Goal: Information Seeking & Learning: Learn about a topic

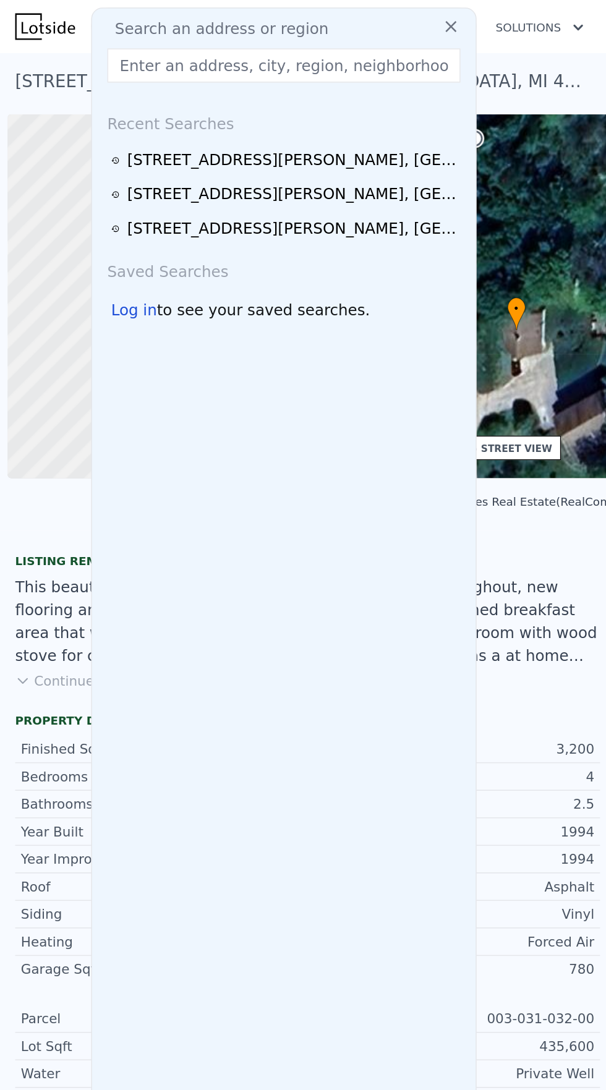
scroll to position [0, 5]
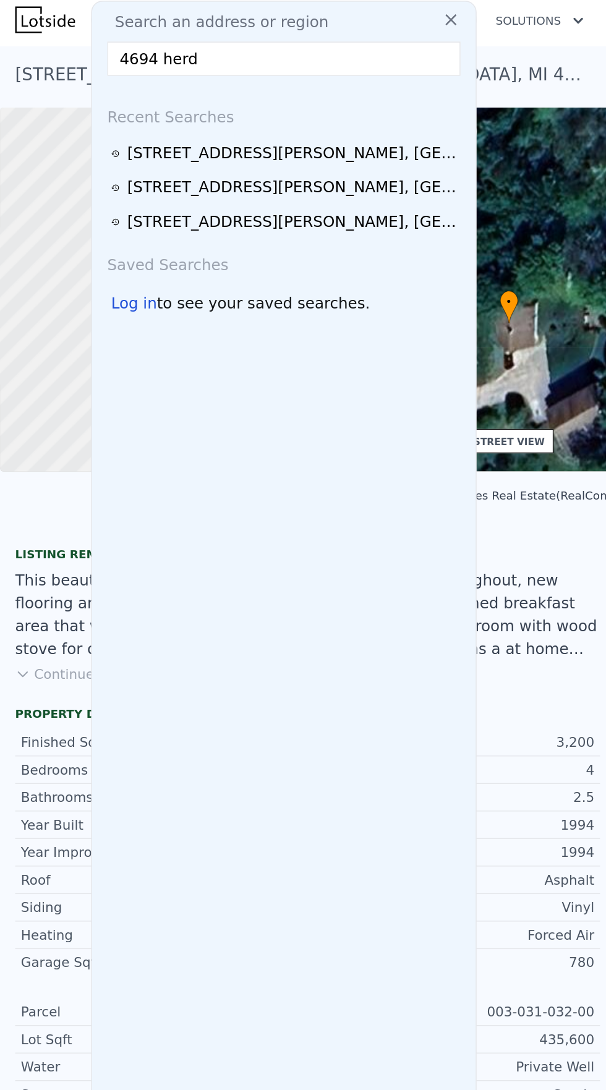
type input "4694 herd r"
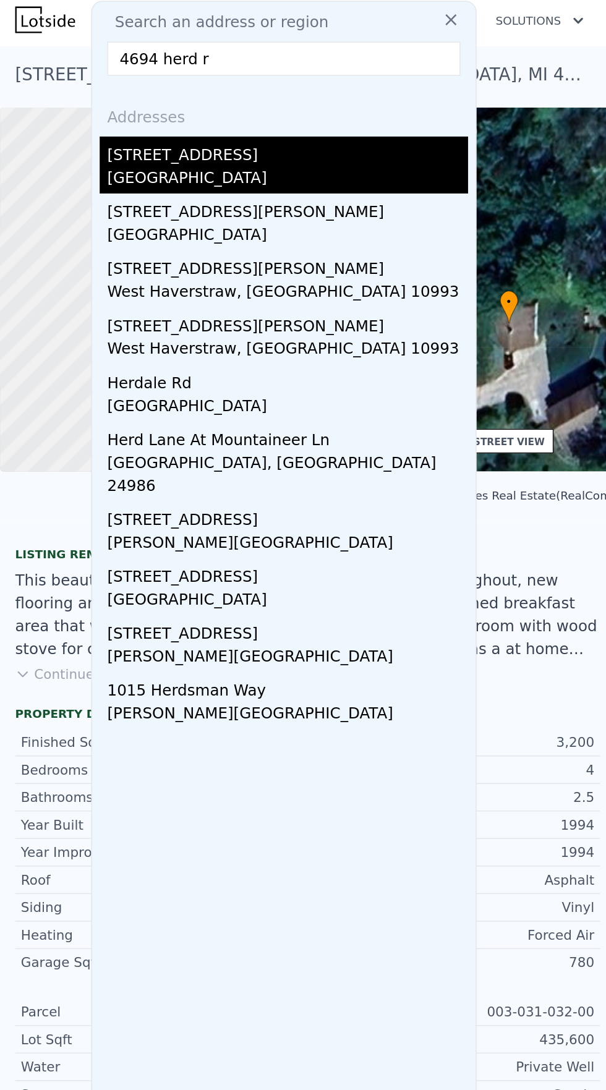
click at [105, 102] on div "4694 Herd Rd" at bounding box center [187, 99] width 235 height 20
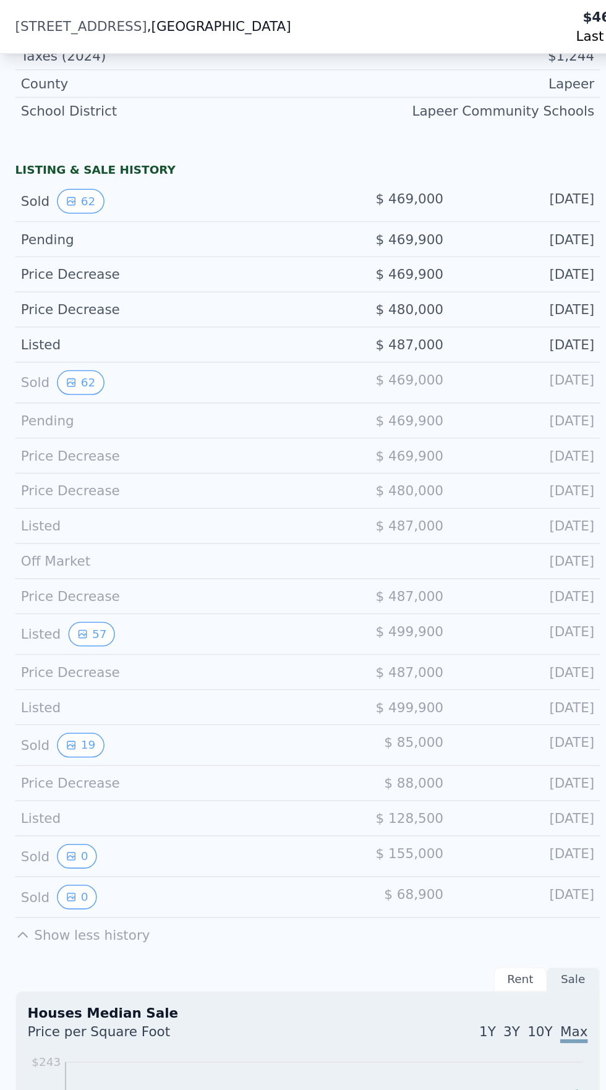
scroll to position [711, 0]
click at [49, 126] on button "62" at bounding box center [52, 132] width 30 height 16
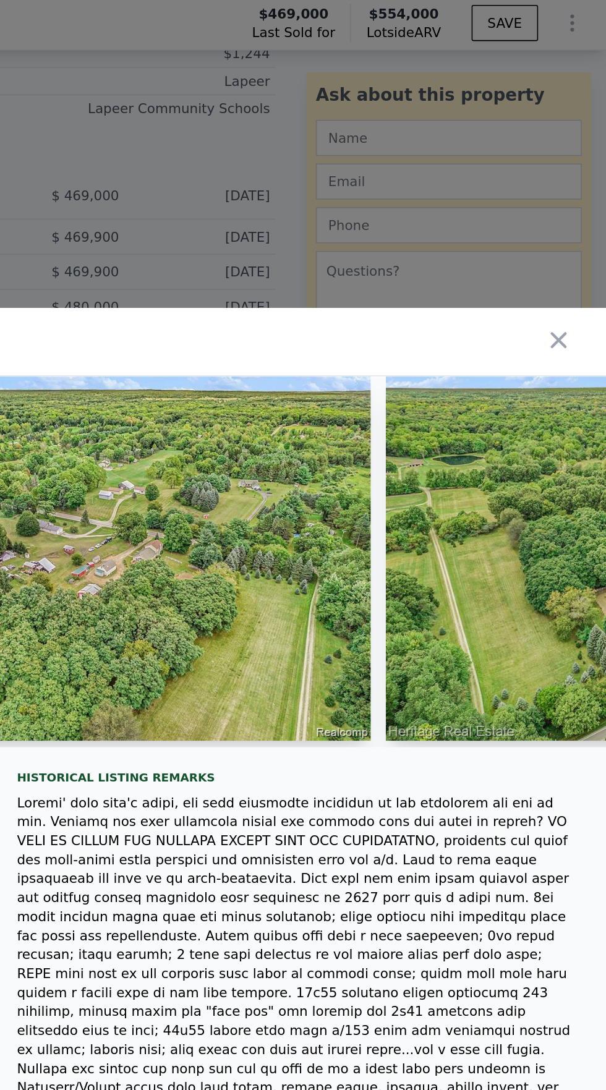
scroll to position [0, 15875]
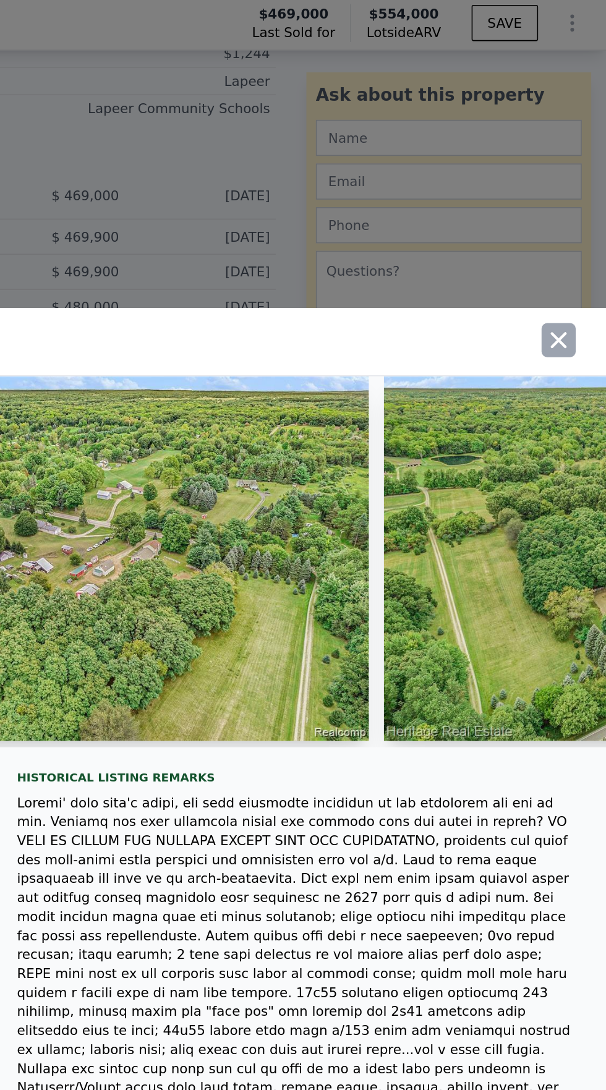
click at [575, 229] on icon "button" at bounding box center [575, 223] width 11 height 11
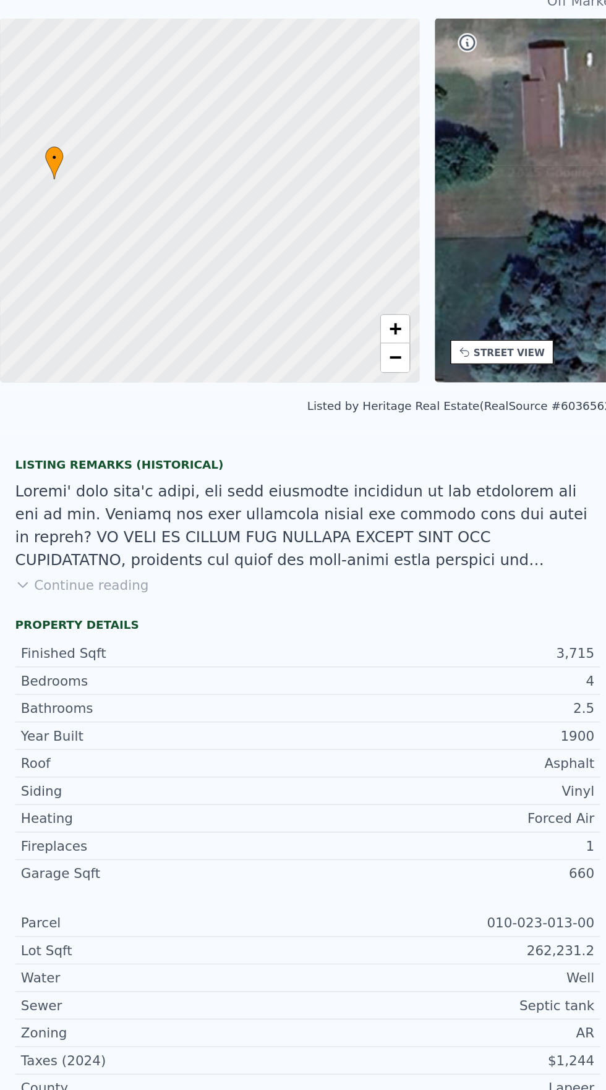
scroll to position [4, 0]
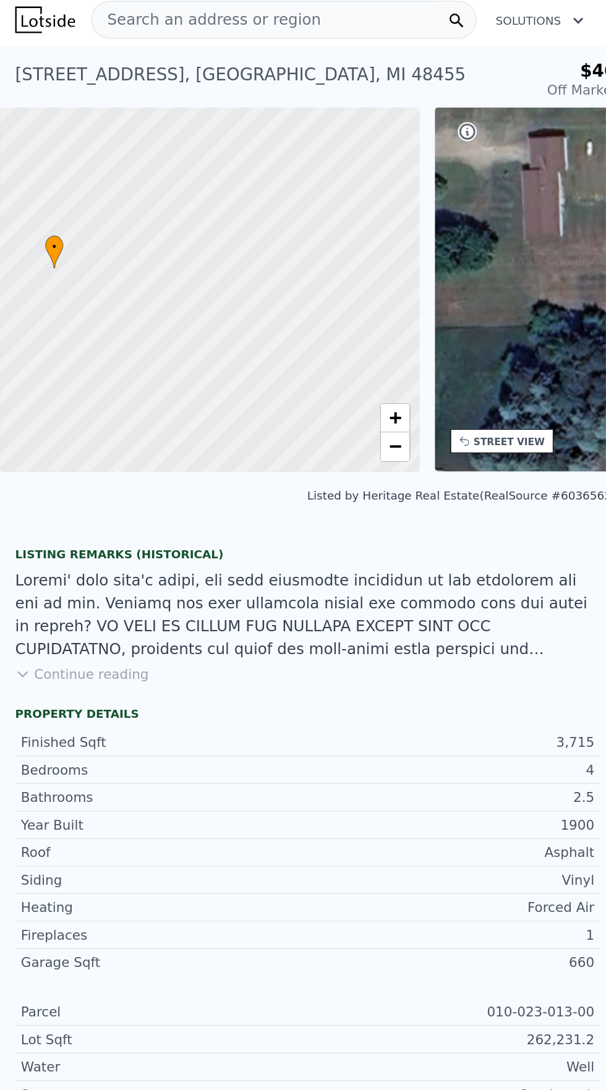
click at [148, 11] on span "Search an address or region" at bounding box center [134, 13] width 149 height 15
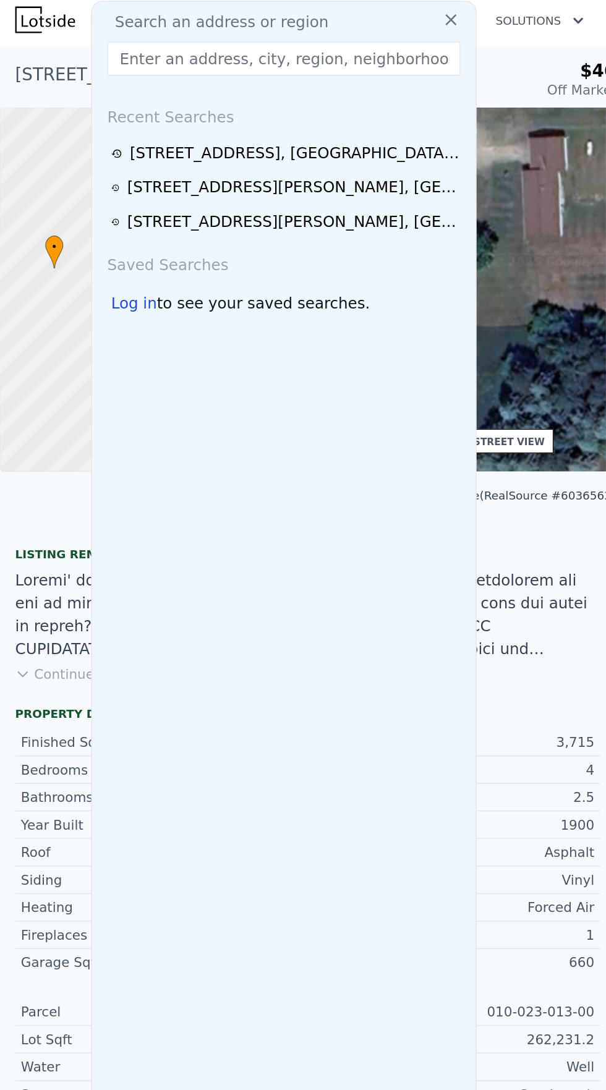
type input "4120 Crawford Rd, Dryden, MI 48428"
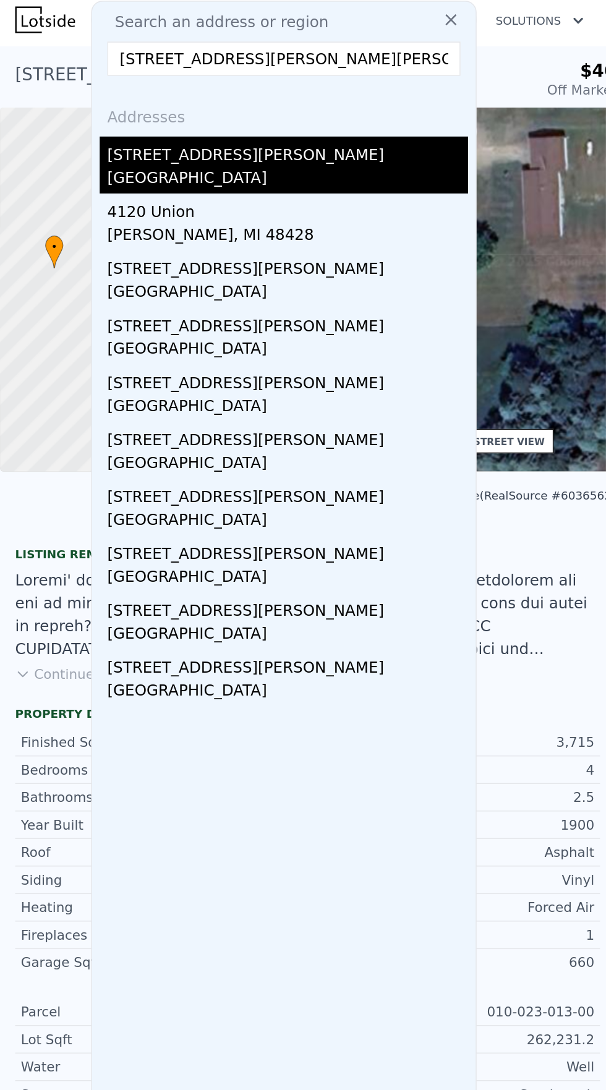
click at [134, 93] on div "[STREET_ADDRESS][PERSON_NAME]" at bounding box center [187, 99] width 235 height 20
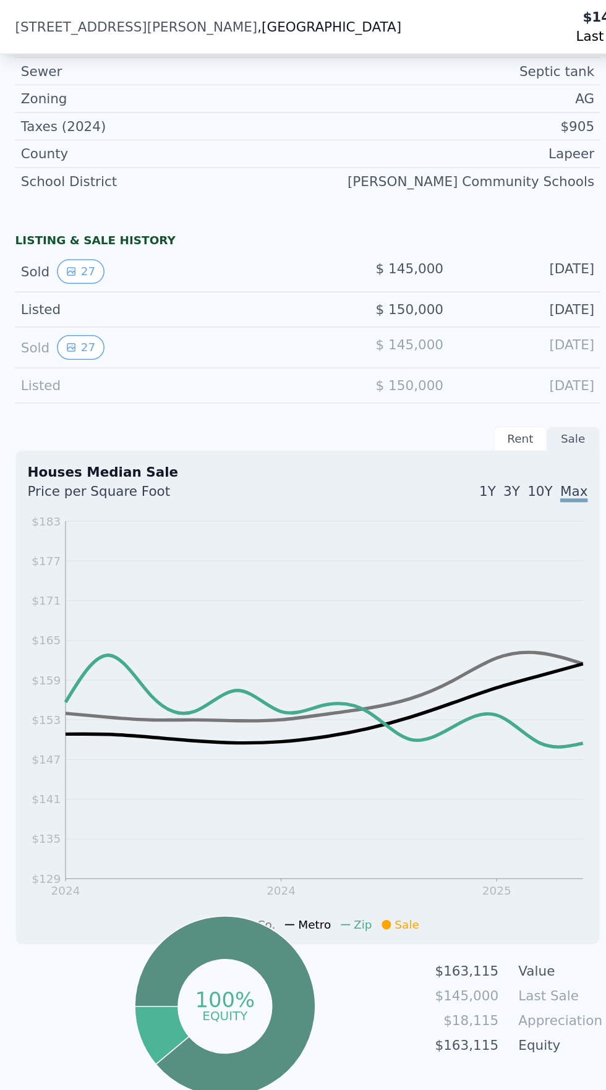
scroll to position [661, 0]
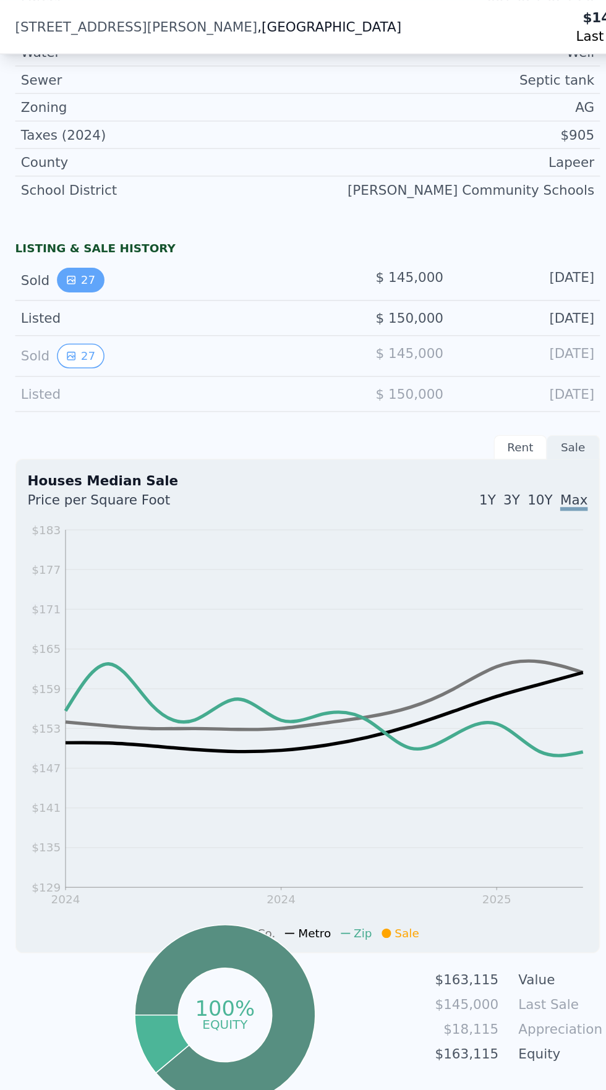
click at [43, 181] on icon "View historical data" at bounding box center [46, 182] width 7 height 7
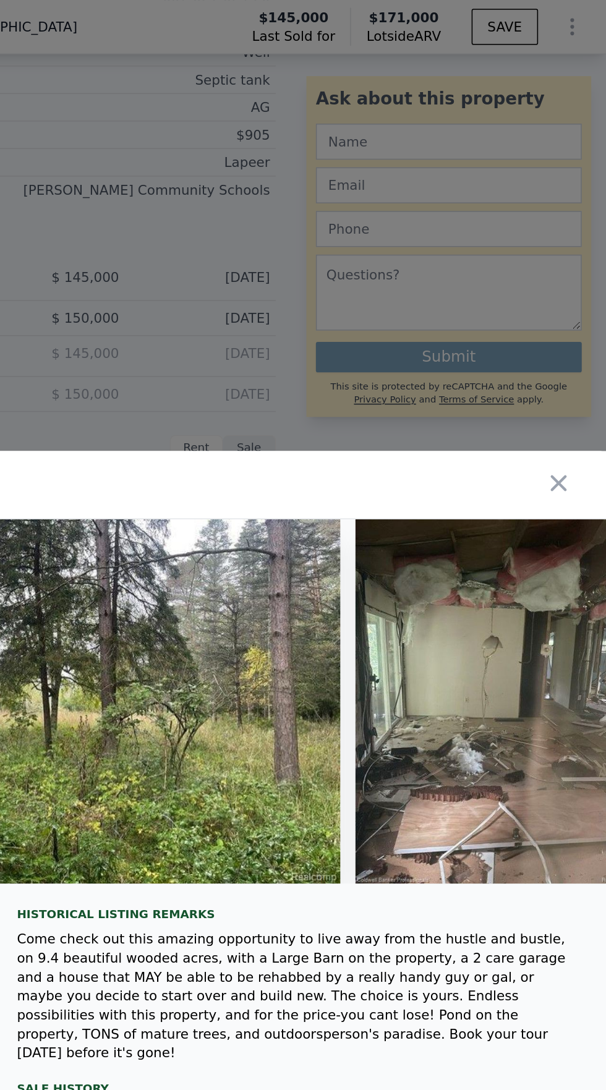
scroll to position [0, 7363]
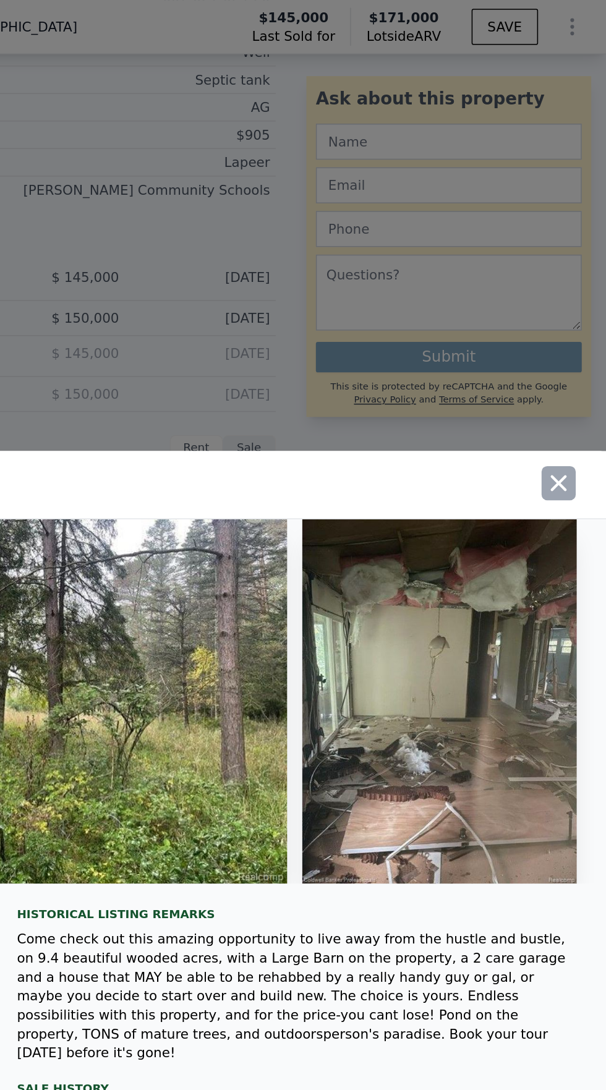
click at [575, 316] on button "button" at bounding box center [575, 314] width 22 height 22
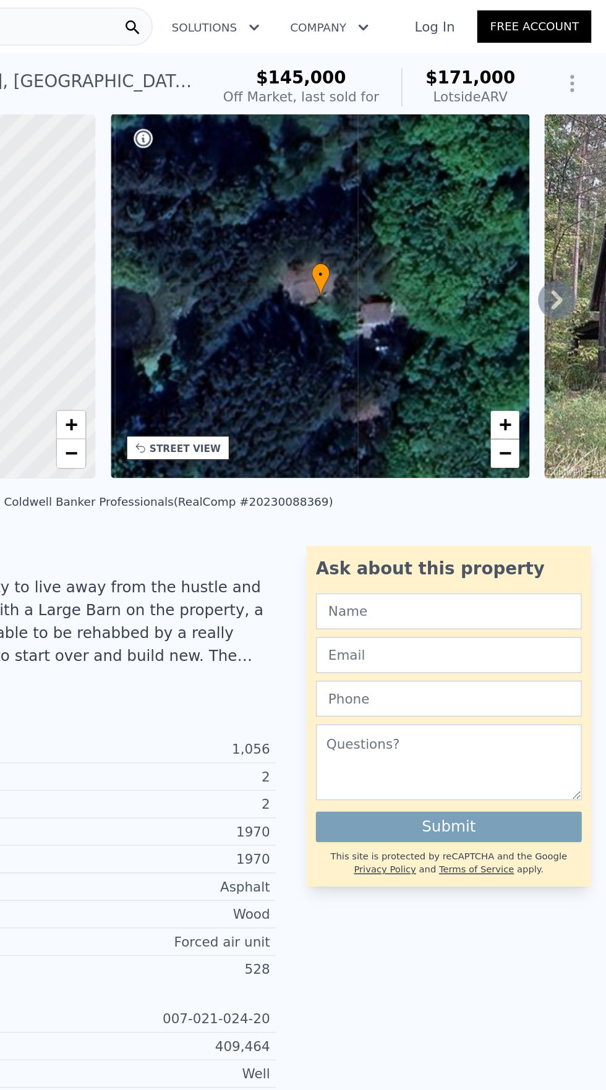
scroll to position [0, 0]
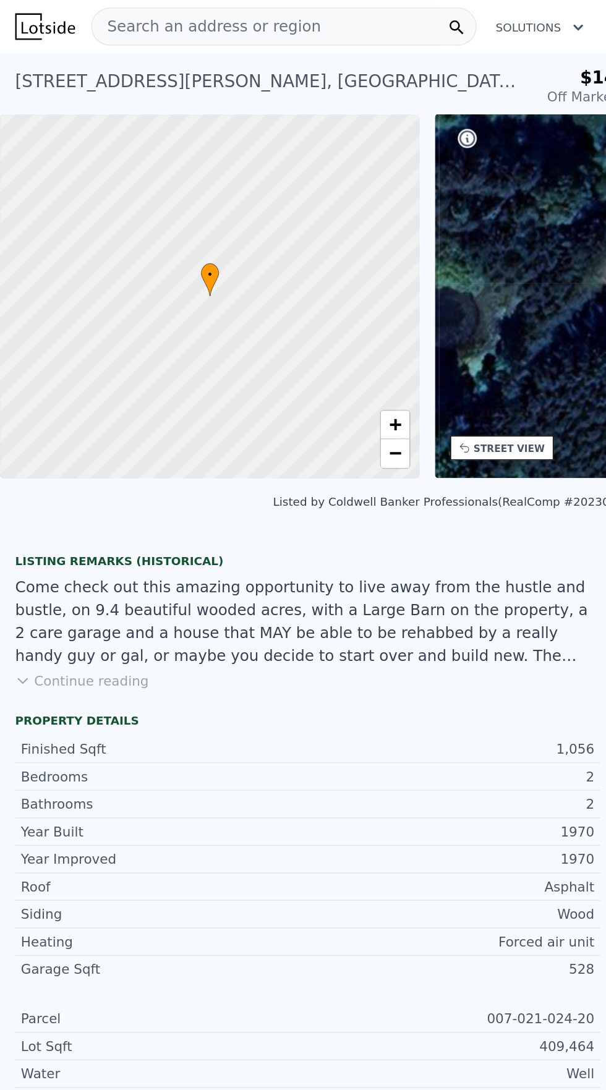
click at [150, 12] on span "Search an address or region" at bounding box center [134, 17] width 149 height 15
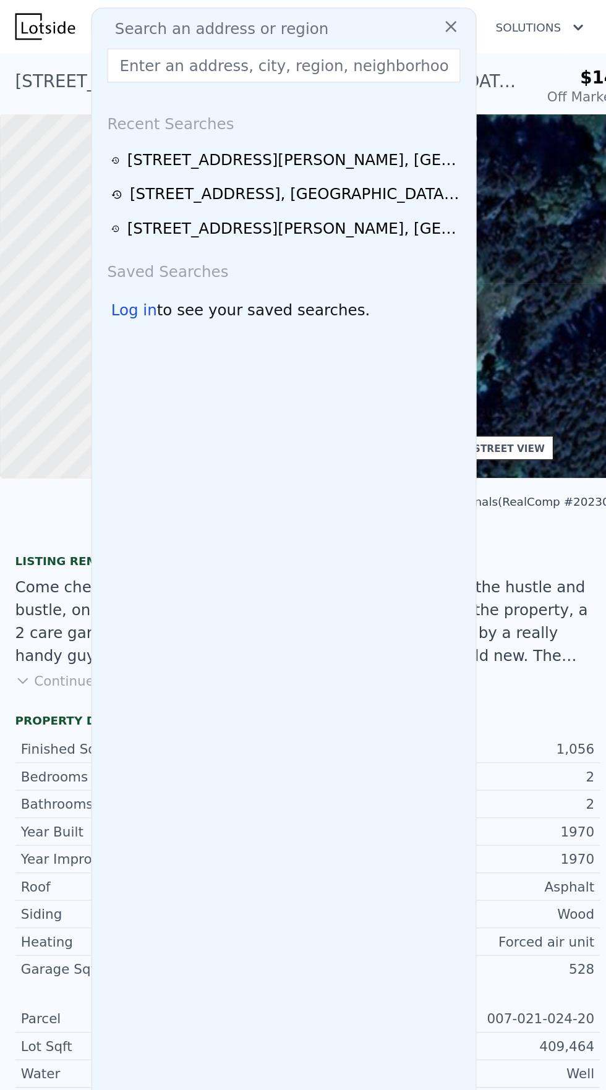
type input "3601 Reese Rd, Ortonville, MI 48462"
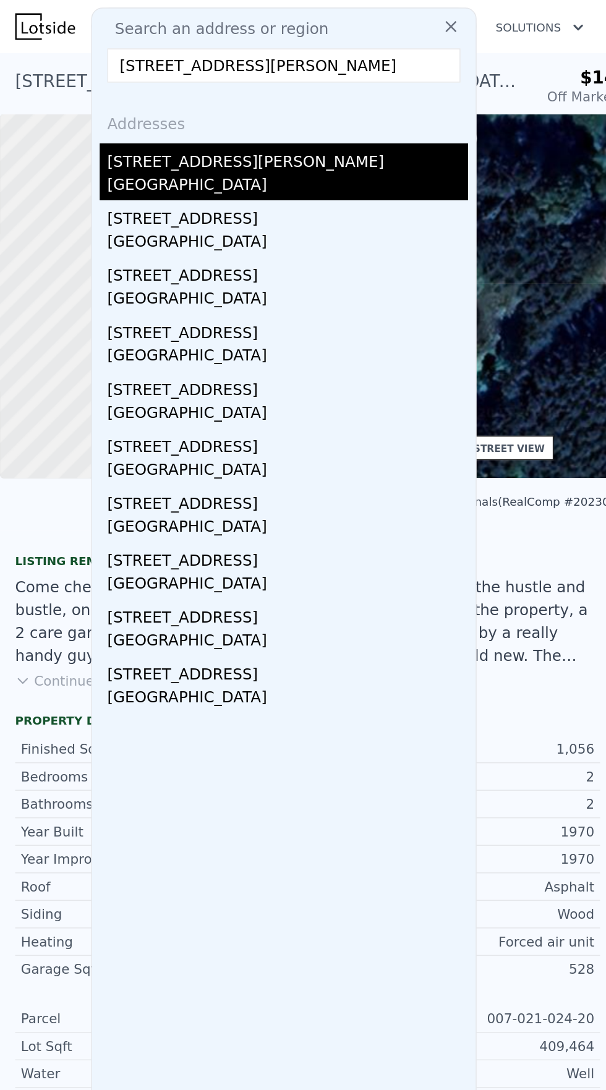
click at [111, 117] on div "[GEOGRAPHIC_DATA]" at bounding box center [187, 121] width 235 height 17
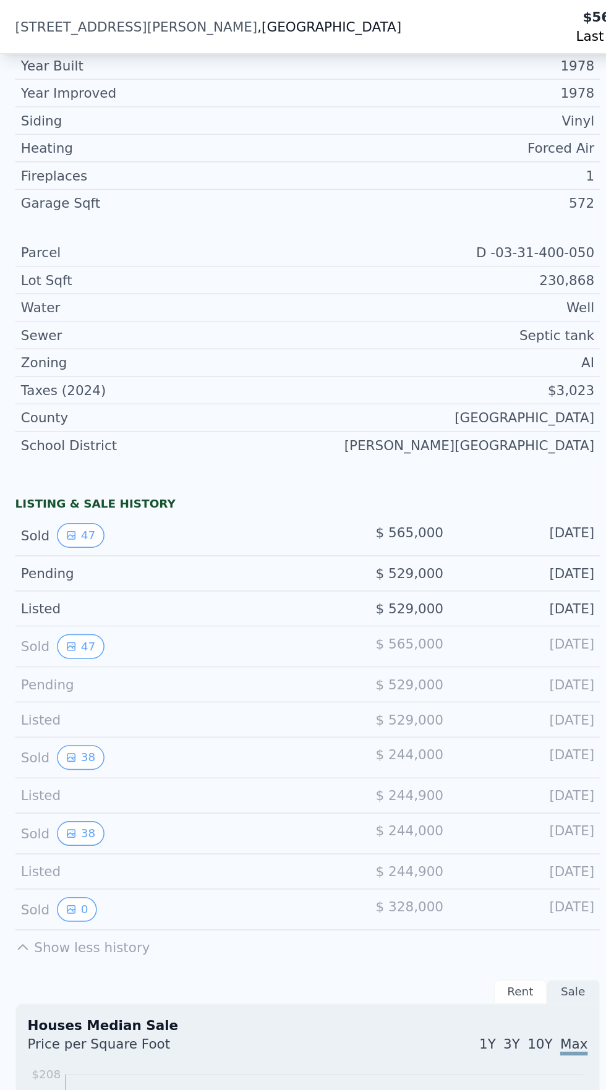
scroll to position [541, 0]
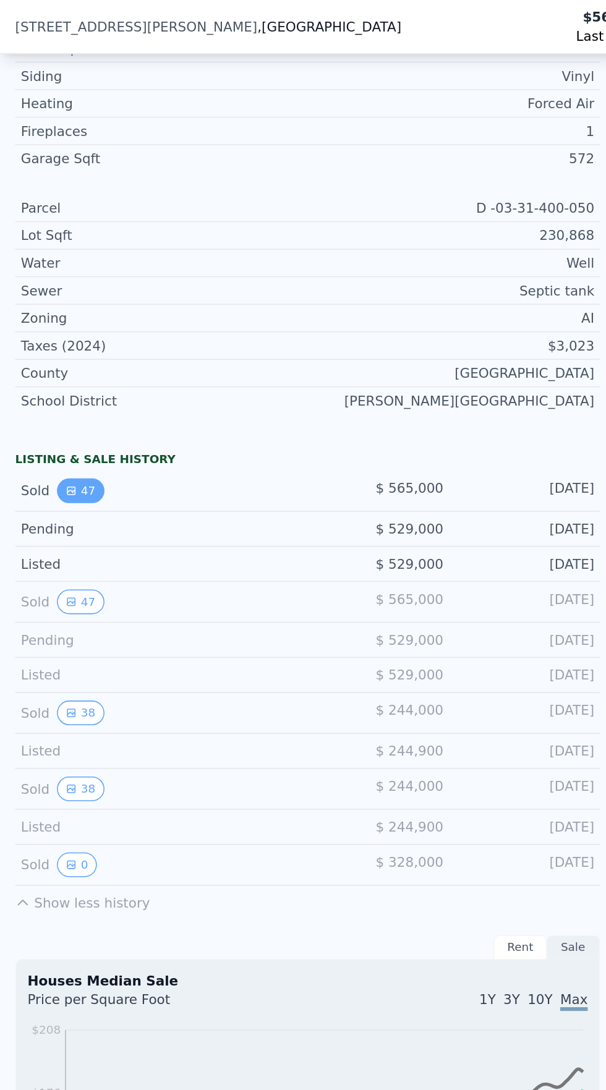
click at [45, 319] on icon "View historical data" at bounding box center [46, 319] width 5 height 5
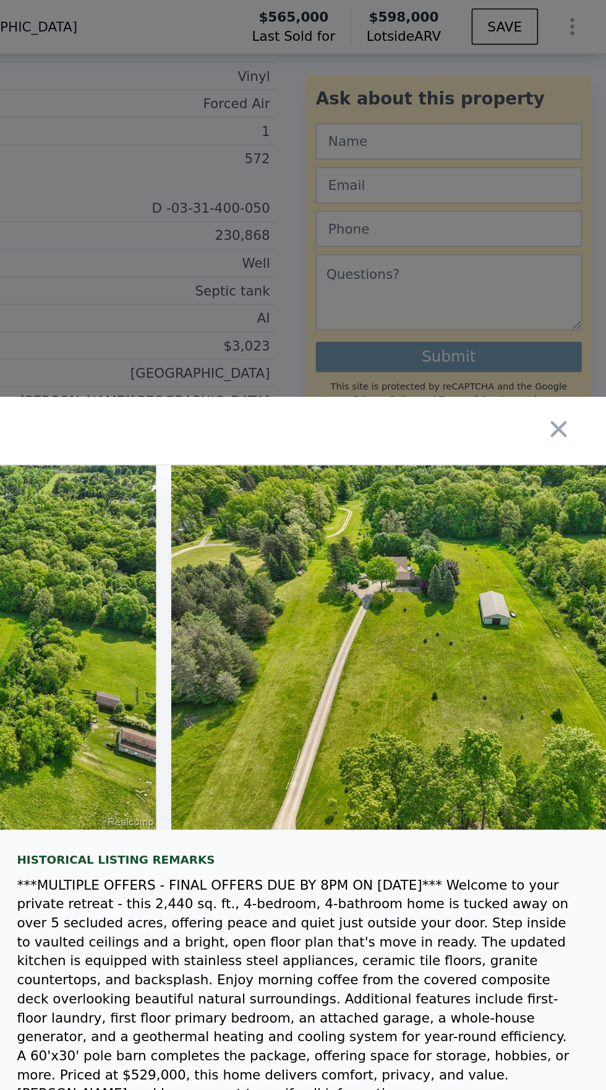
scroll to position [0, 16036]
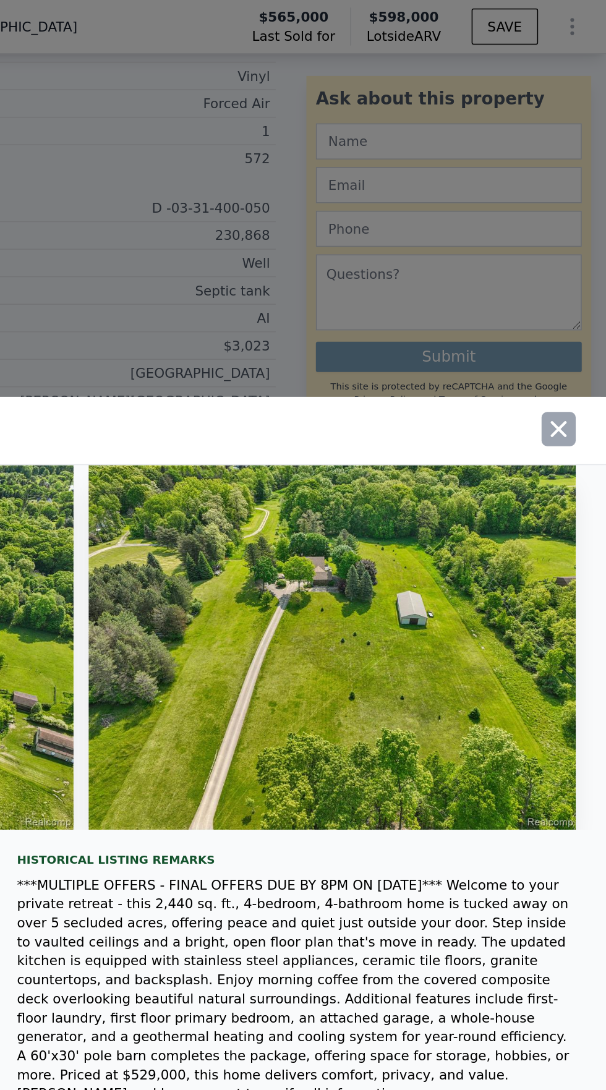
click at [579, 285] on icon "button" at bounding box center [575, 279] width 11 height 11
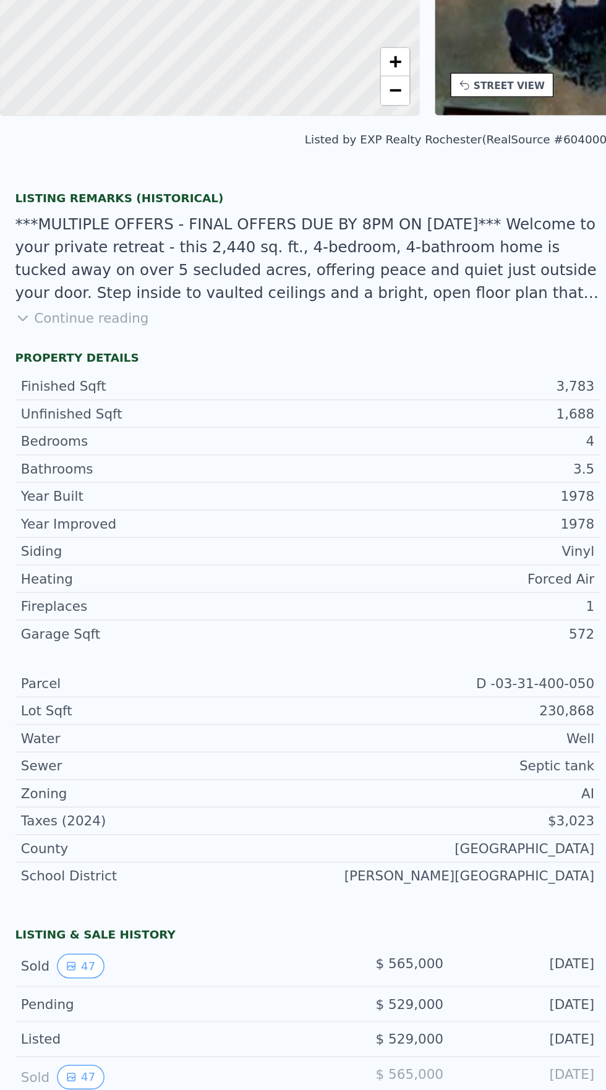
scroll to position [4, 0]
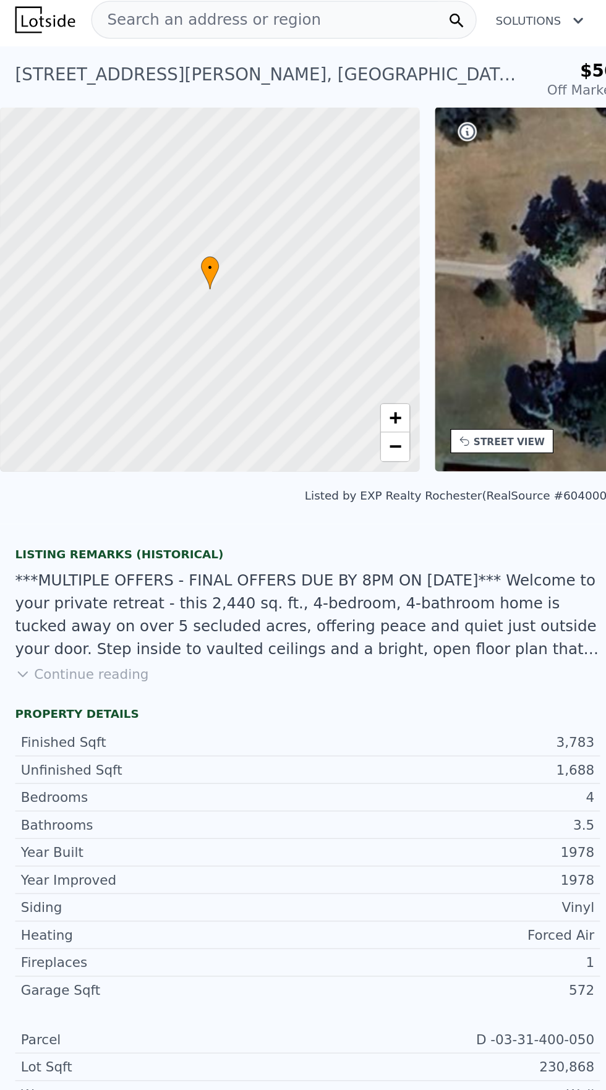
click at [166, 12] on span "Search an address or region" at bounding box center [134, 13] width 149 height 15
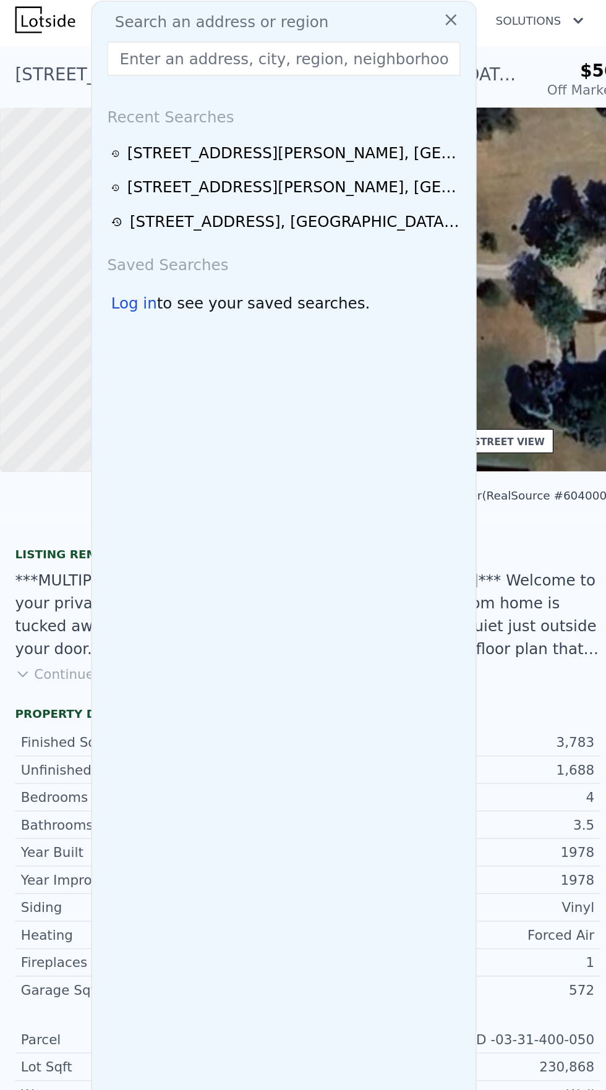
type input "11314 Coolidge Rd, Goodrich, MI 48438"
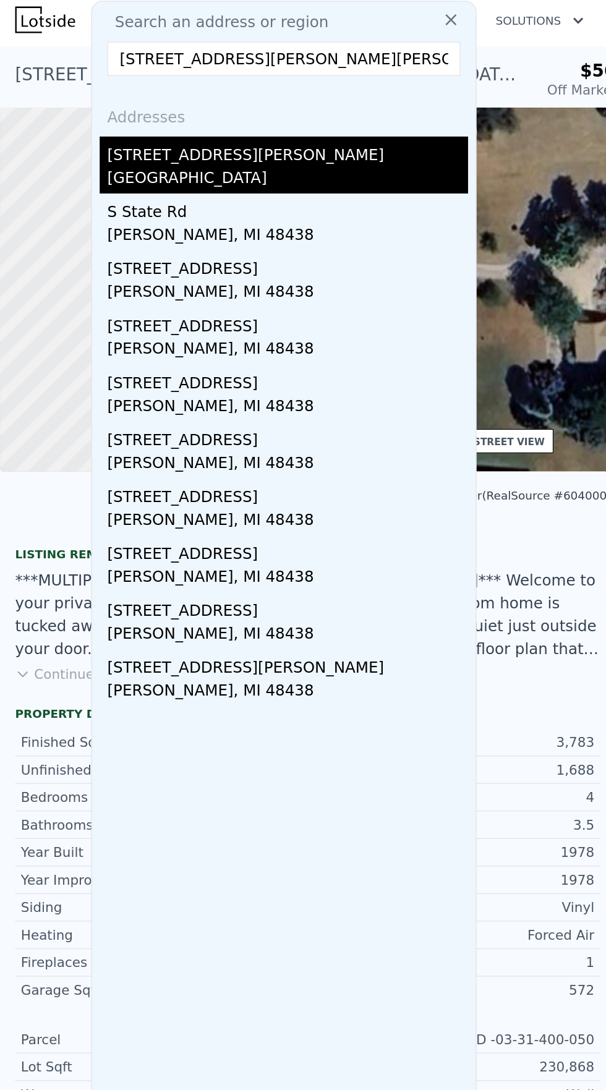
click at [123, 108] on div "11314 Coolidge Rd" at bounding box center [187, 99] width 235 height 20
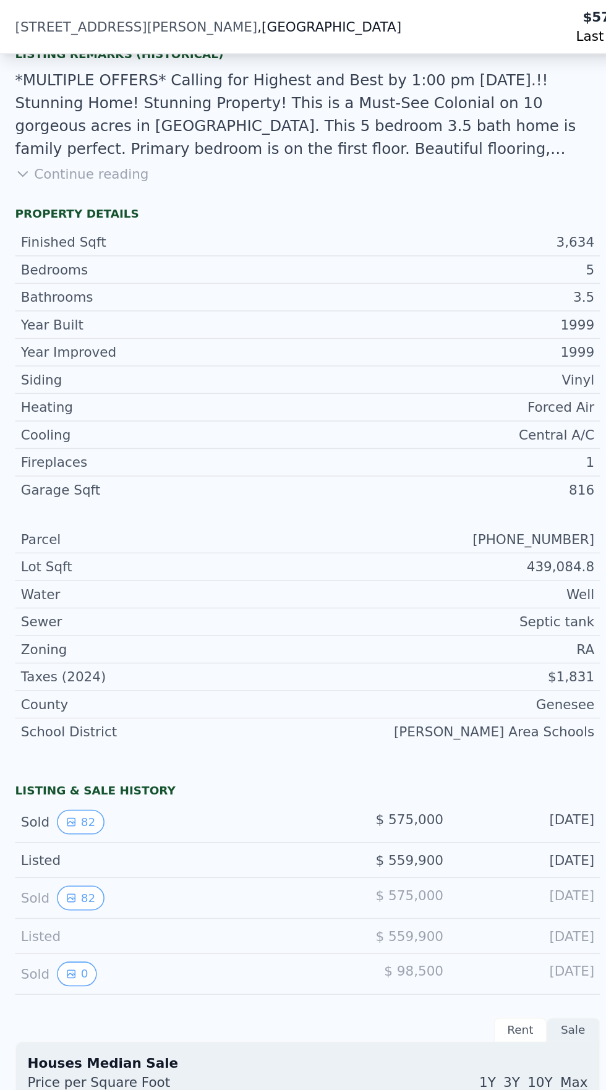
scroll to position [326, 0]
click at [55, 535] on button "82" at bounding box center [52, 535] width 30 height 16
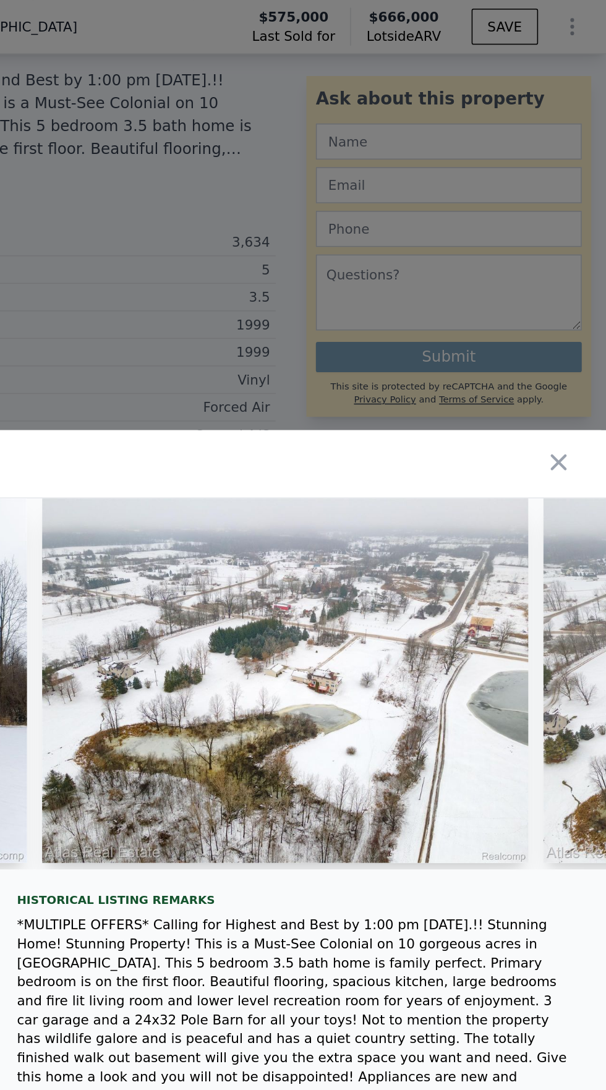
scroll to position [0, 7751]
type input "3"
type input "2.5"
type input "4.5"
type input "2852"
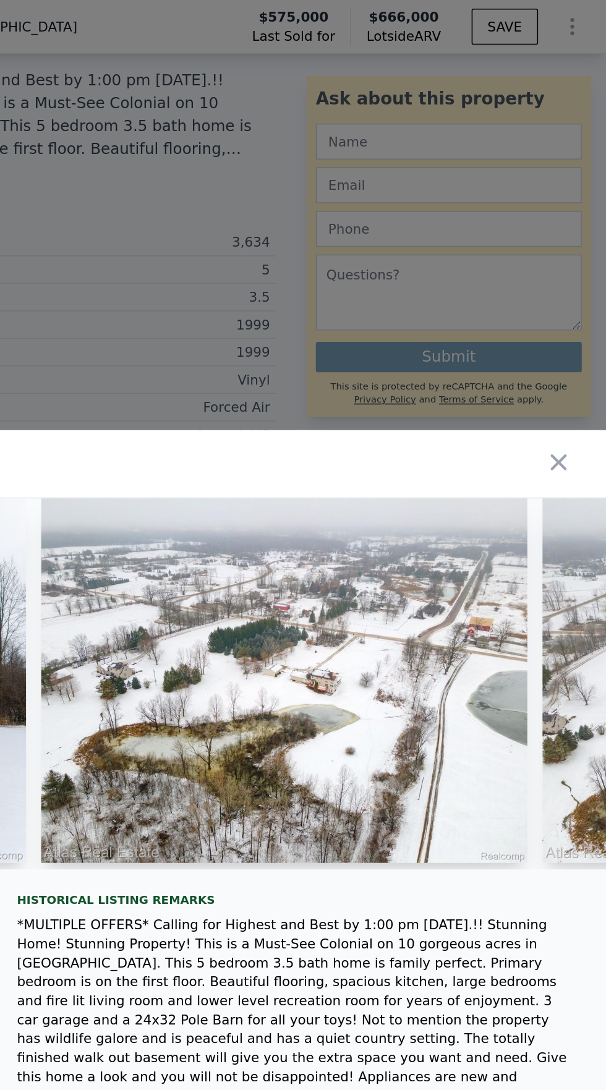
type input "5039"
type input "129373.20000000001"
type input "256132.8"
type input "$ 598,000"
type input "-$ 46,386"
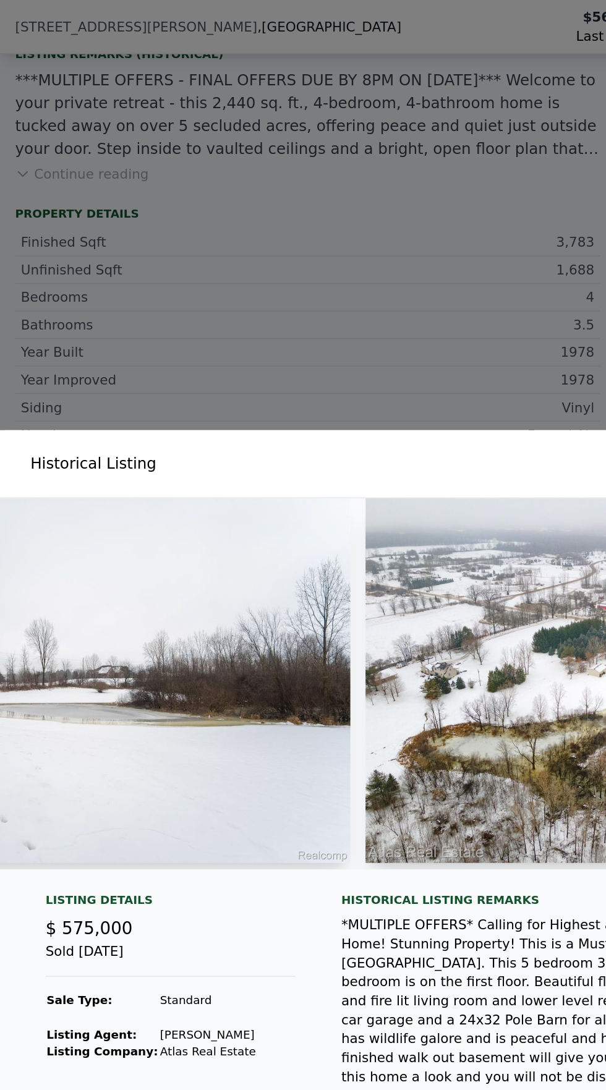
click at [348, 278] on div at bounding box center [303, 545] width 606 height 1090
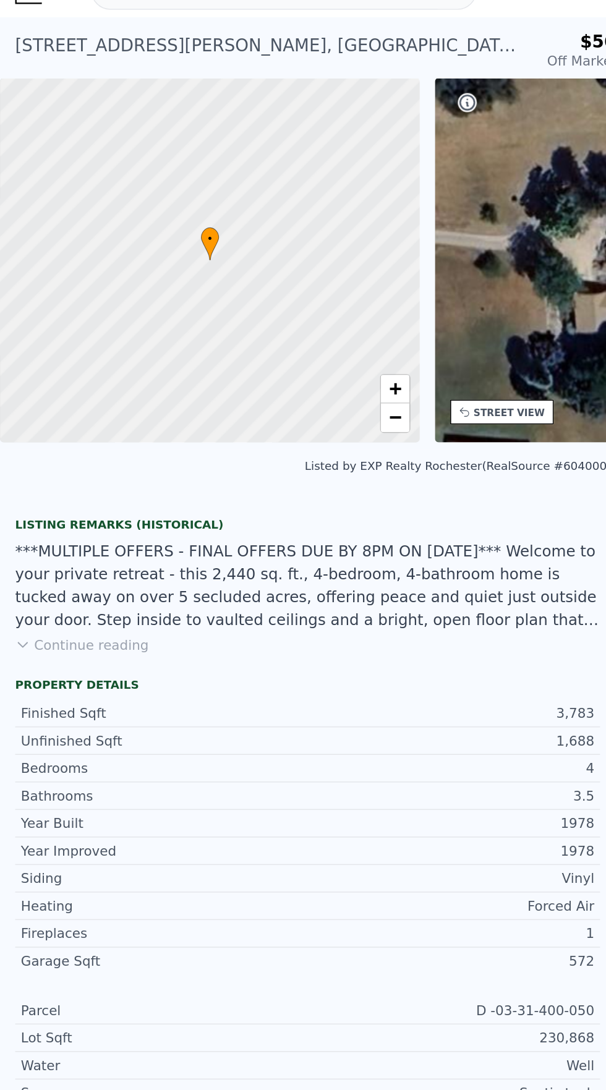
scroll to position [4, 0]
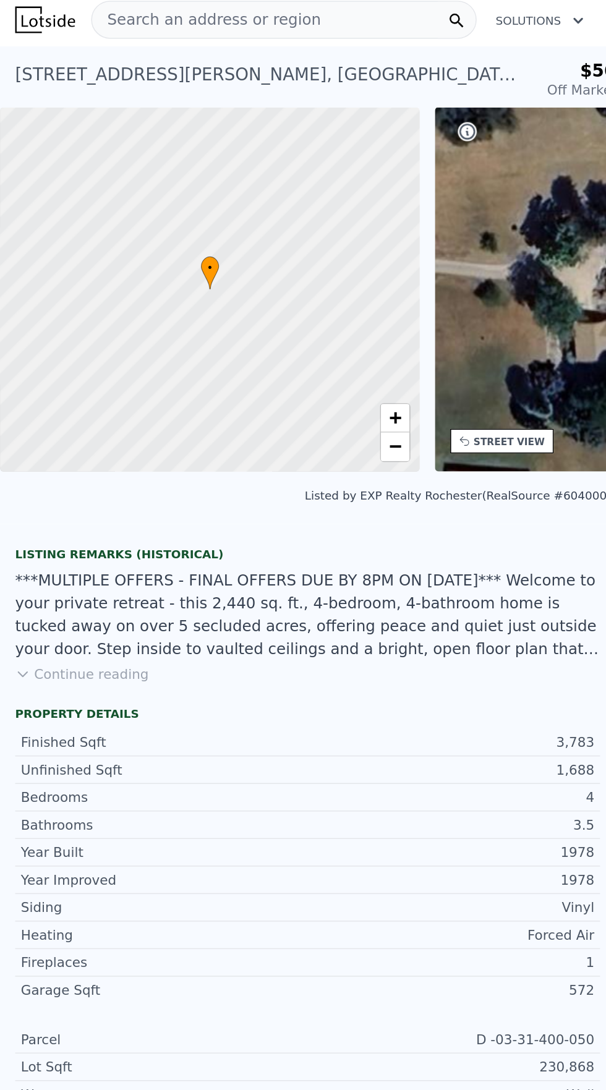
click at [171, 12] on span "Search an address or region" at bounding box center [134, 13] width 149 height 15
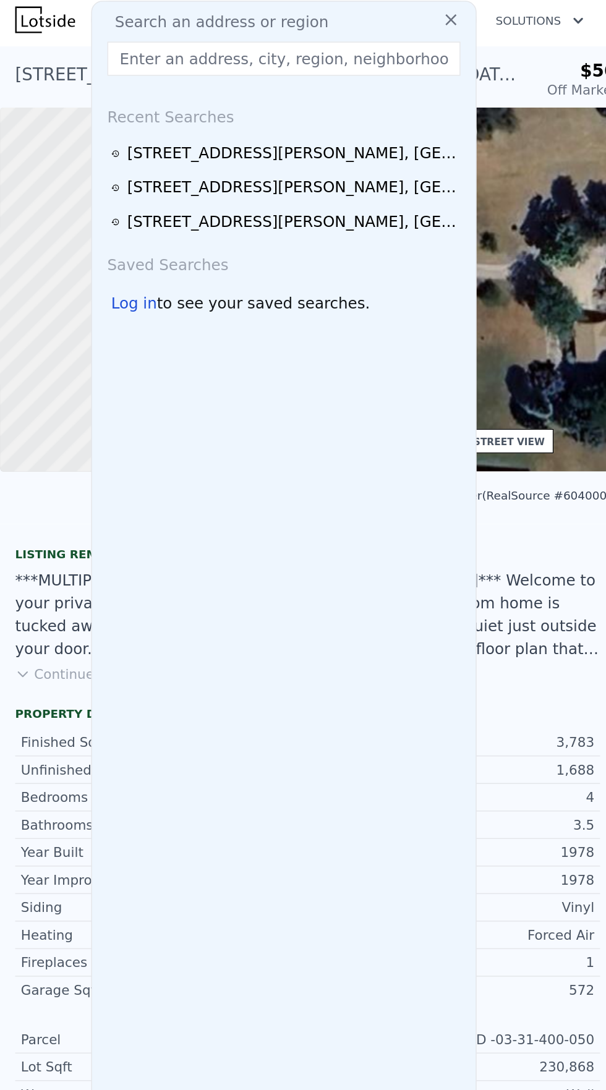
type input "4217 Phillips Rd, Metamora, MI 48455"
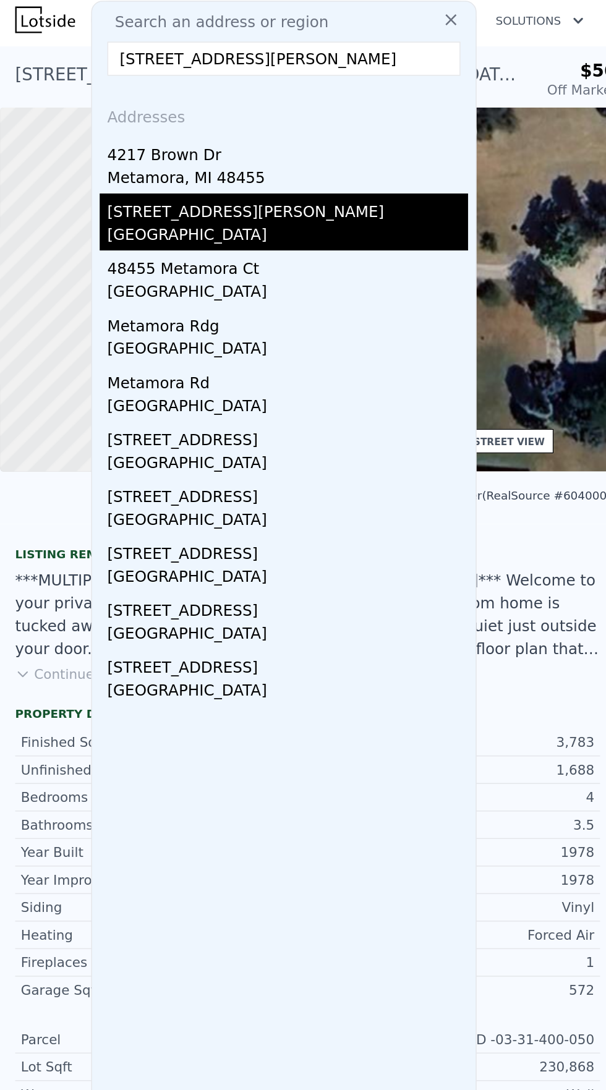
click at [122, 144] on div "[STREET_ADDRESS][PERSON_NAME]" at bounding box center [187, 136] width 235 height 20
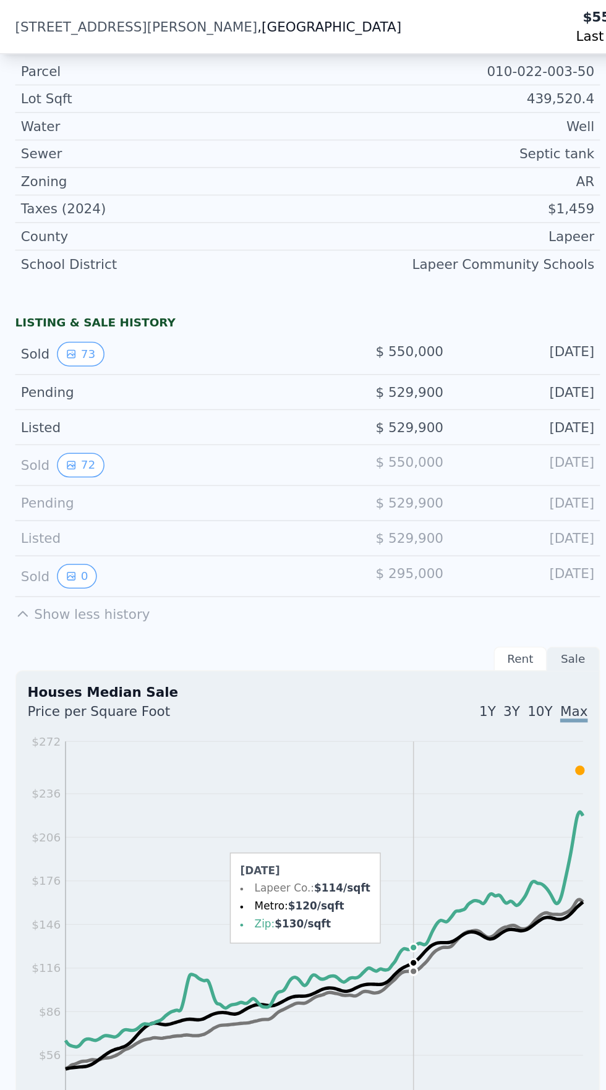
scroll to position [596, 0]
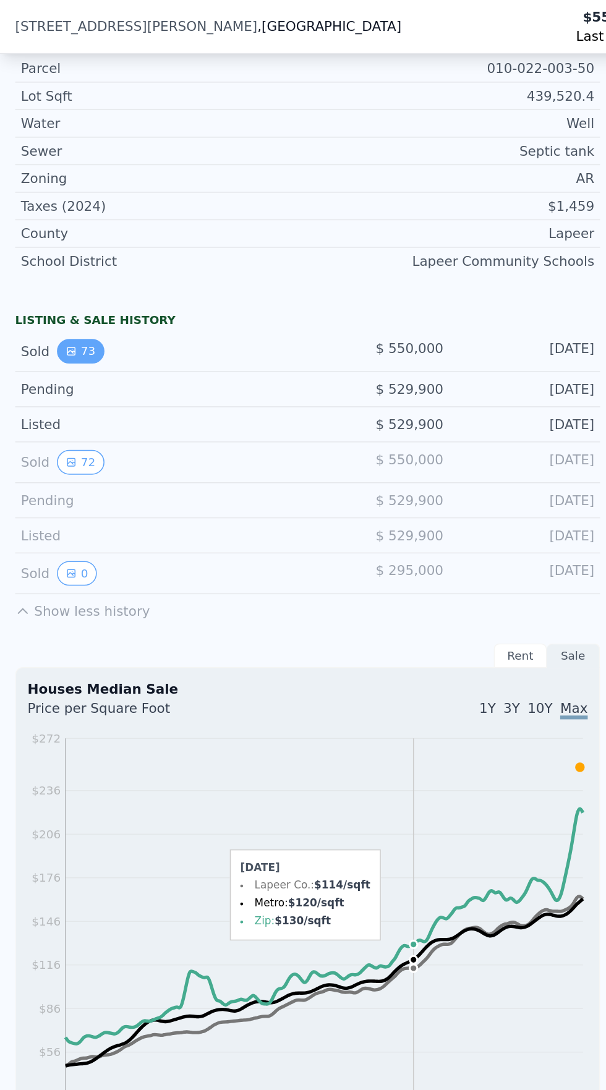
click at [45, 228] on icon "View historical data" at bounding box center [46, 228] width 7 height 7
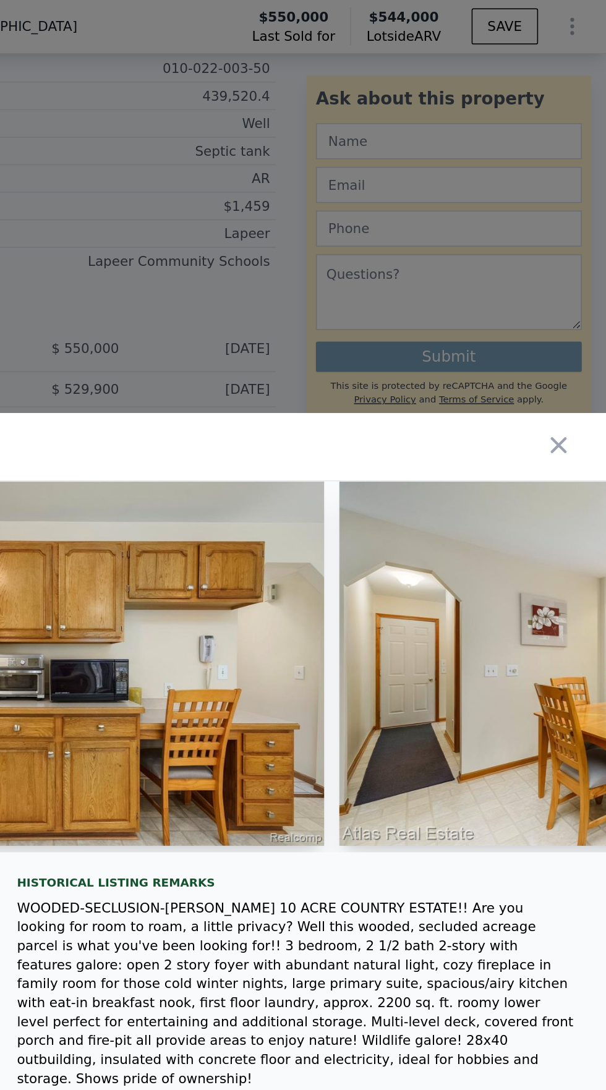
scroll to position [0, 11963]
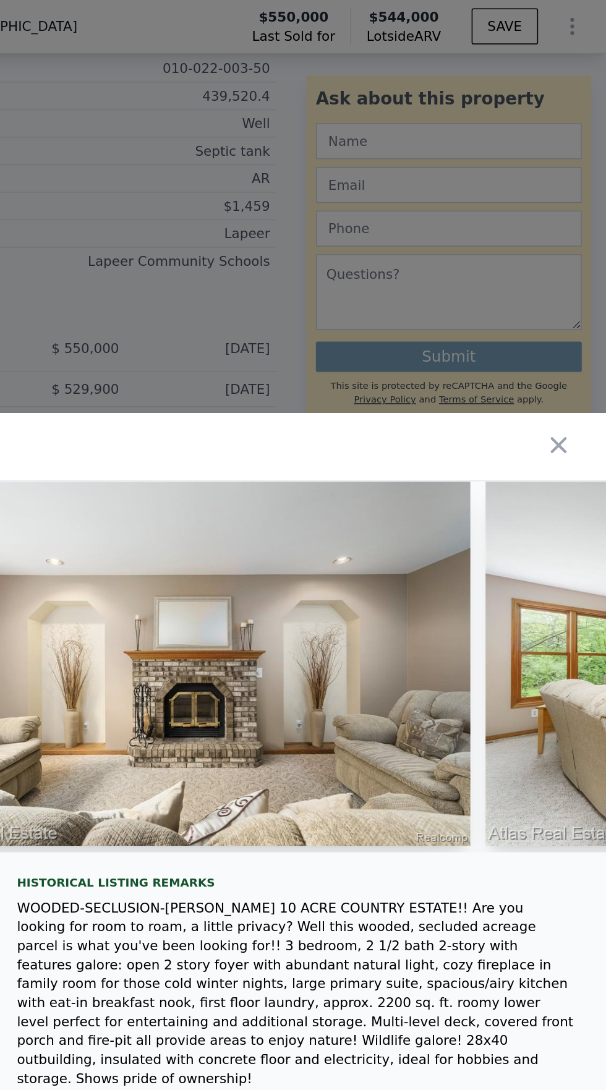
click at [512, 456] on img at bounding box center [339, 431] width 357 height 237
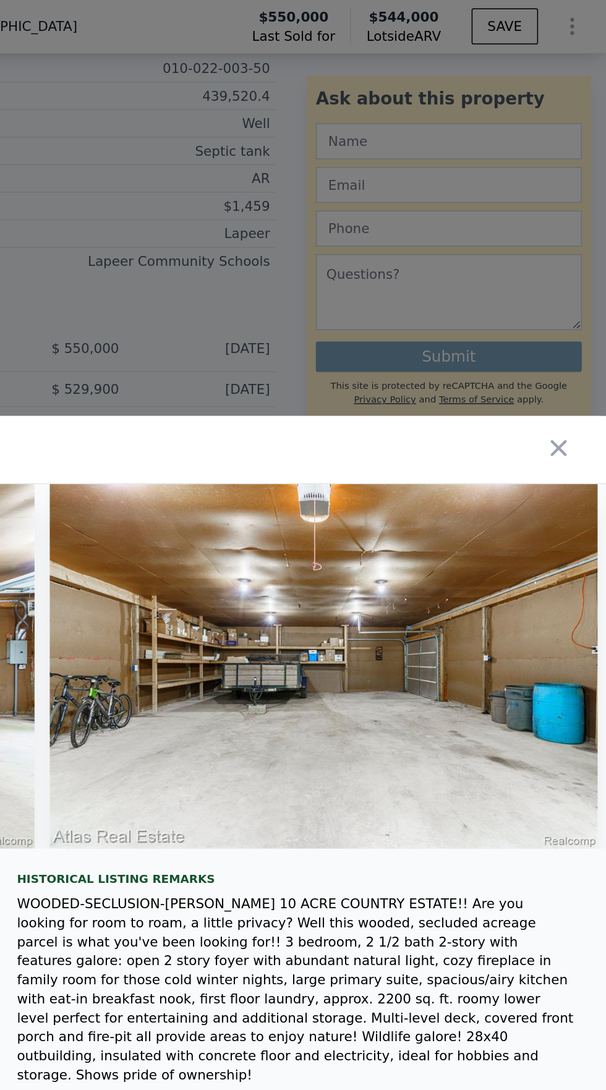
scroll to position [0, 25713]
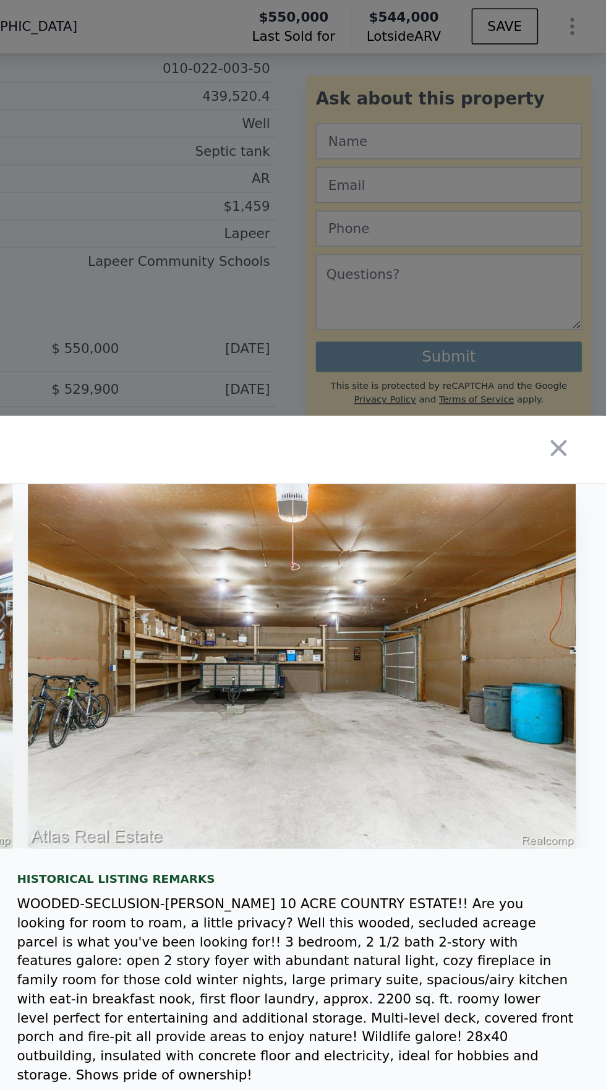
type input "2.5"
type input "4.5"
type input "2852"
type input "5039"
type input "129373.20000000001"
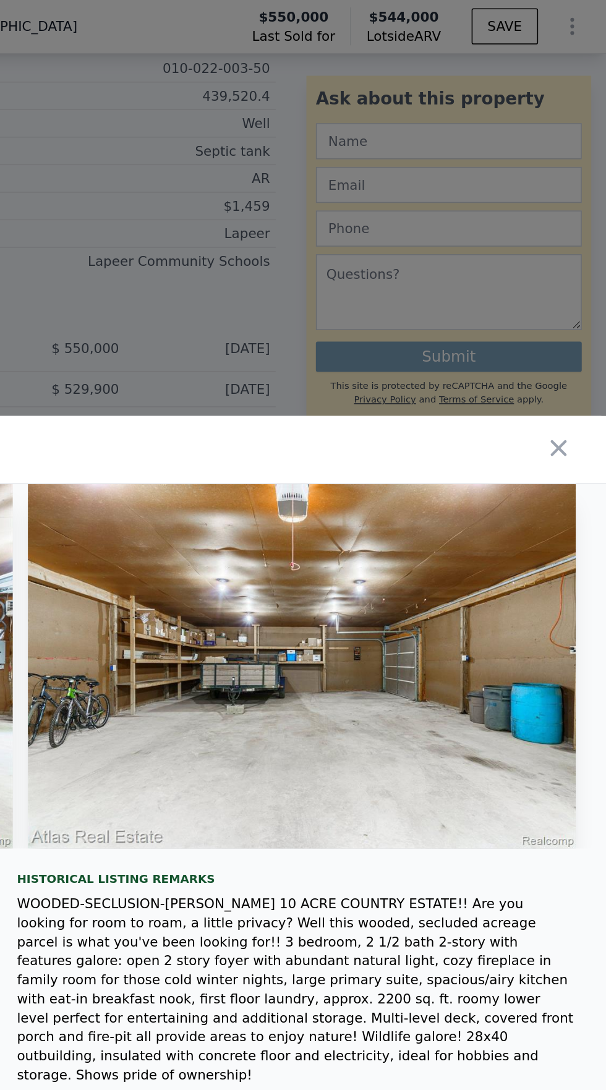
type input "256132.8"
type input "$ 598,000"
type input "6"
type input "-$ 46,386"
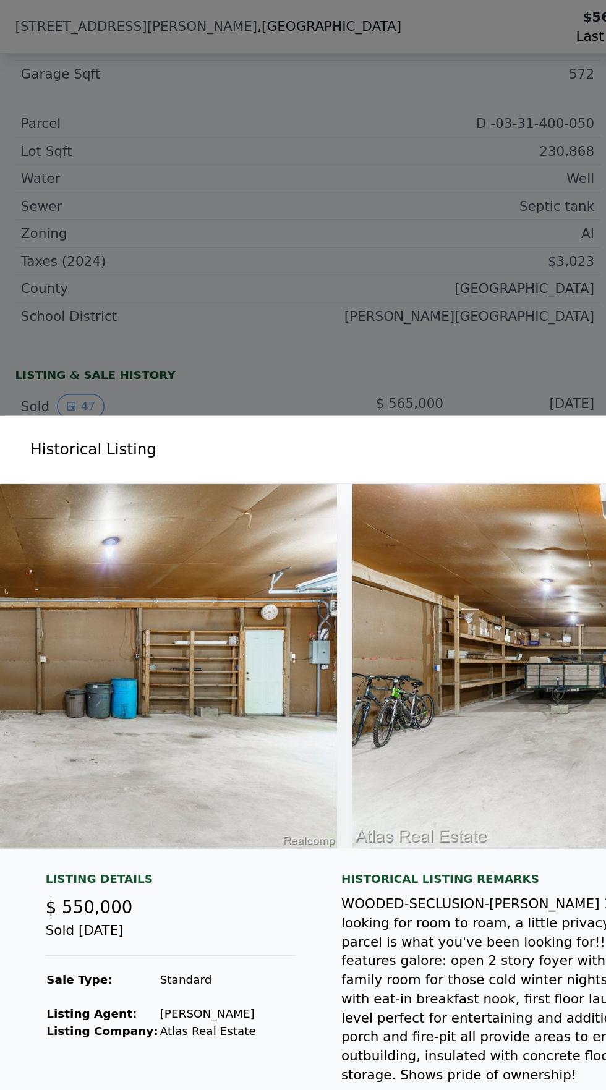
scroll to position [632, 0]
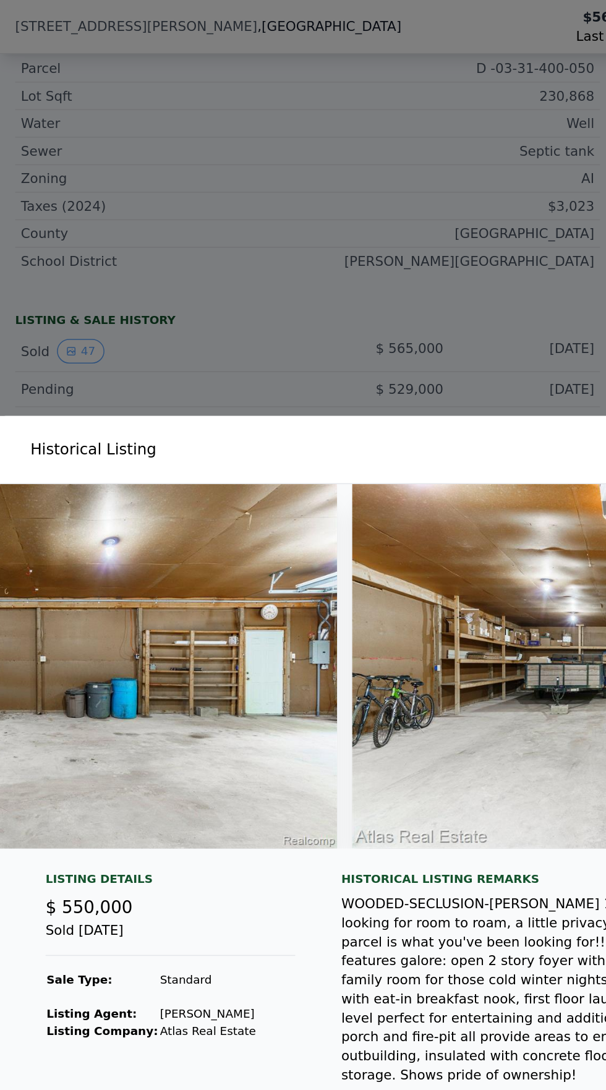
type input "3"
type input "1.5"
type input "2"
type input "1250"
type input "1316"
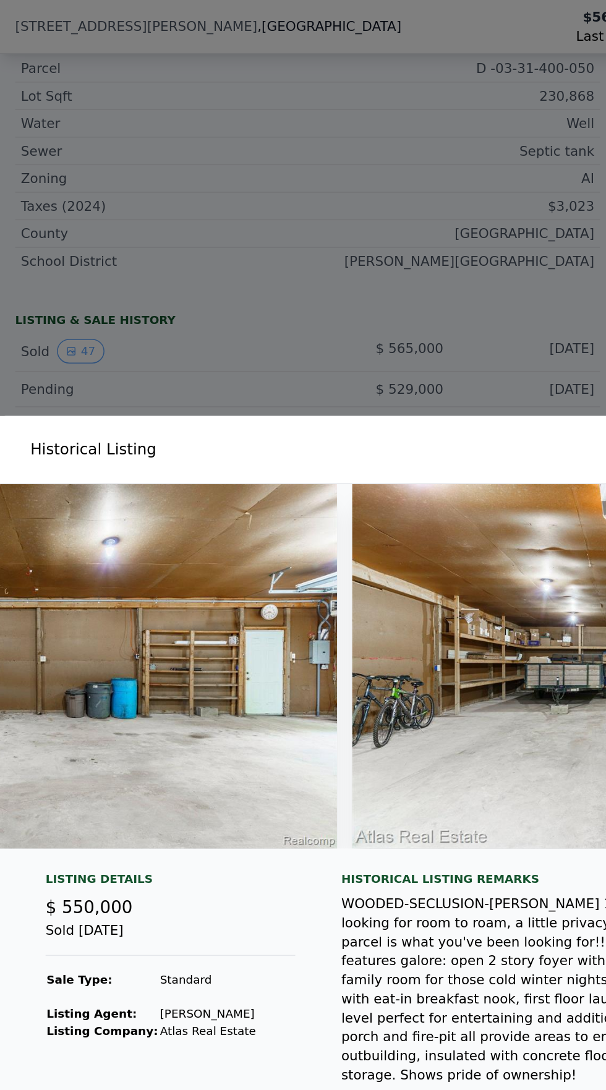
type input "43560"
type input "264409.2"
type input "$ 171,000"
type input "5"
type input "$ 4,675"
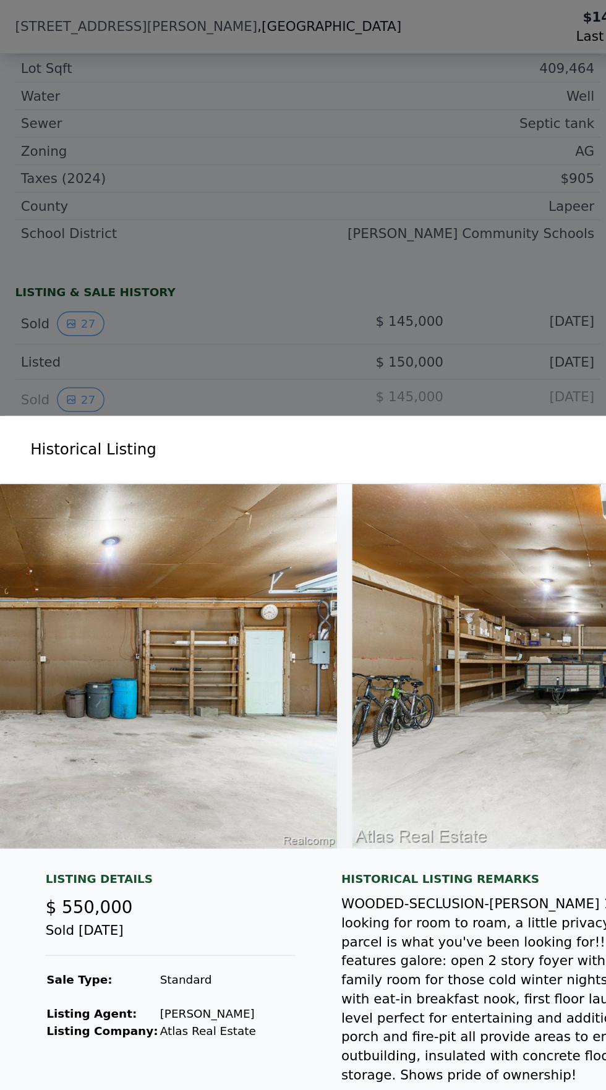
scroll to position [614, 0]
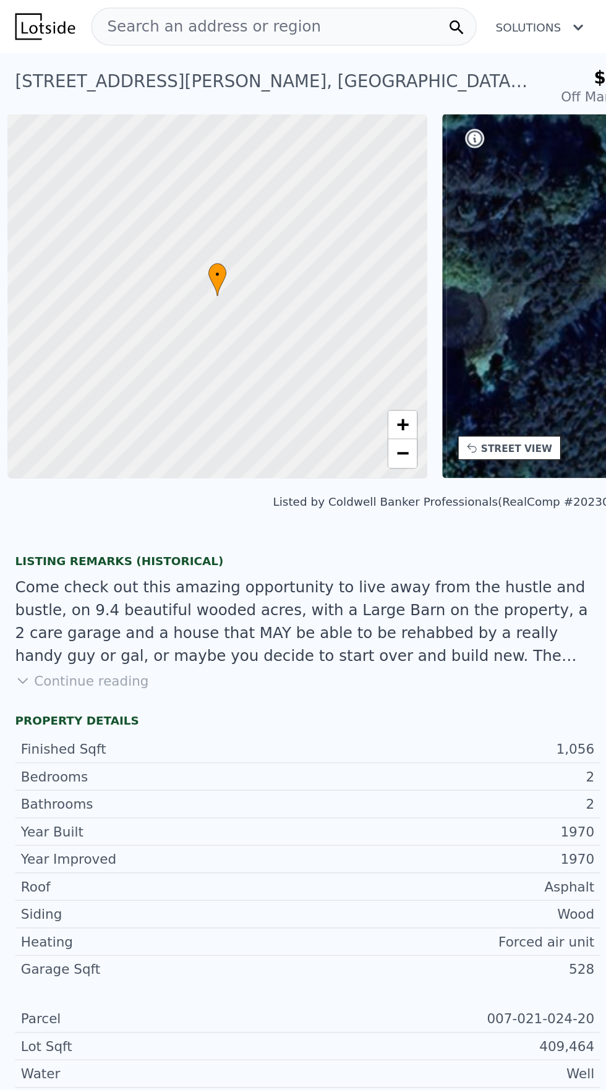
scroll to position [0, 5]
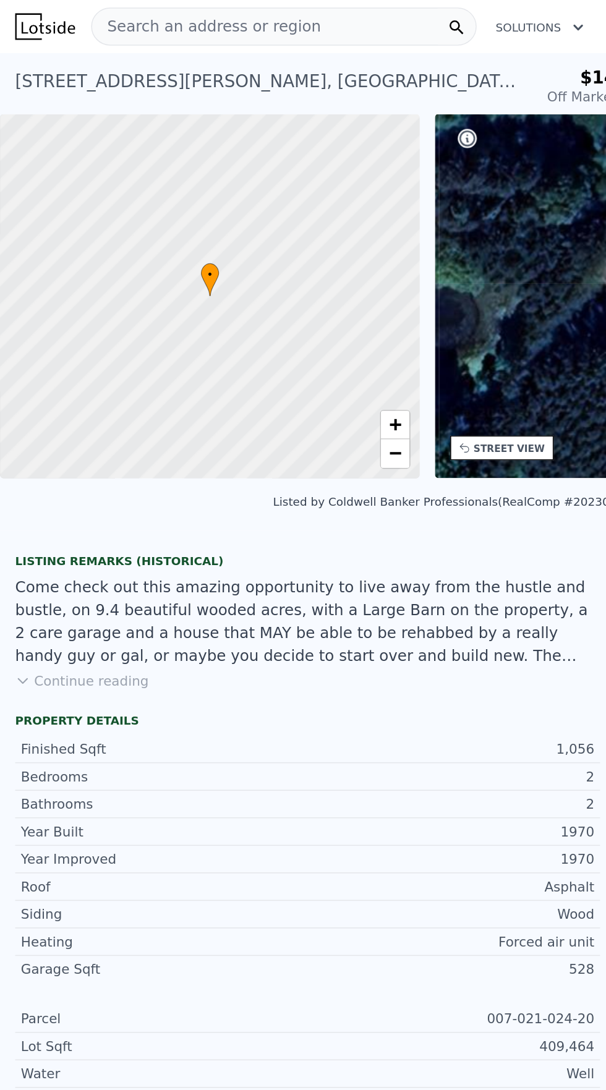
click at [227, 7] on div "Search an address or region" at bounding box center [184, 17] width 251 height 25
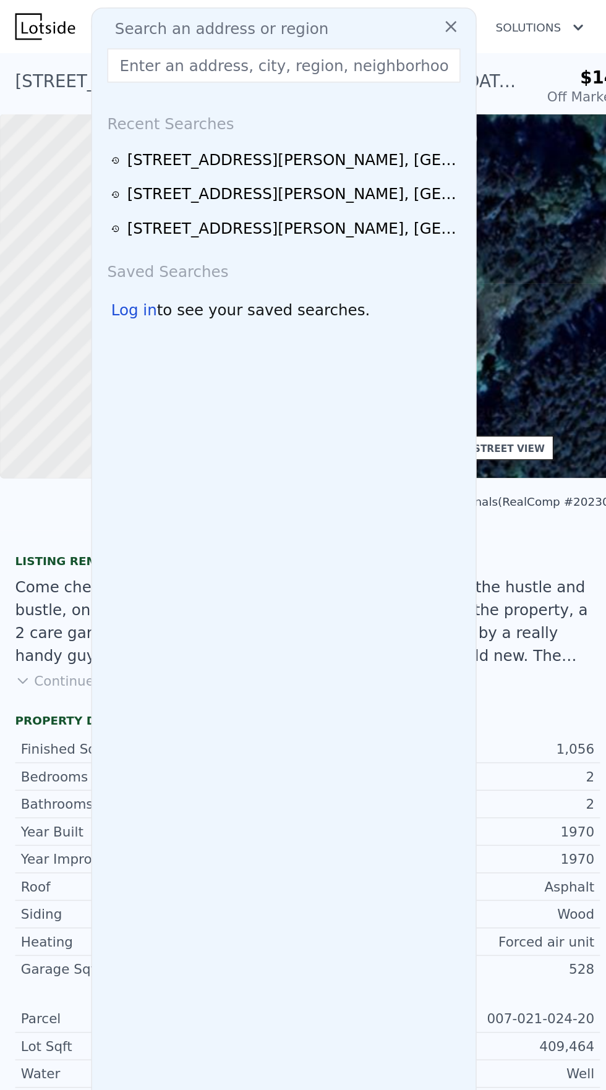
type input "[STREET_ADDRESS][PERSON_NAME][PERSON_NAME]"
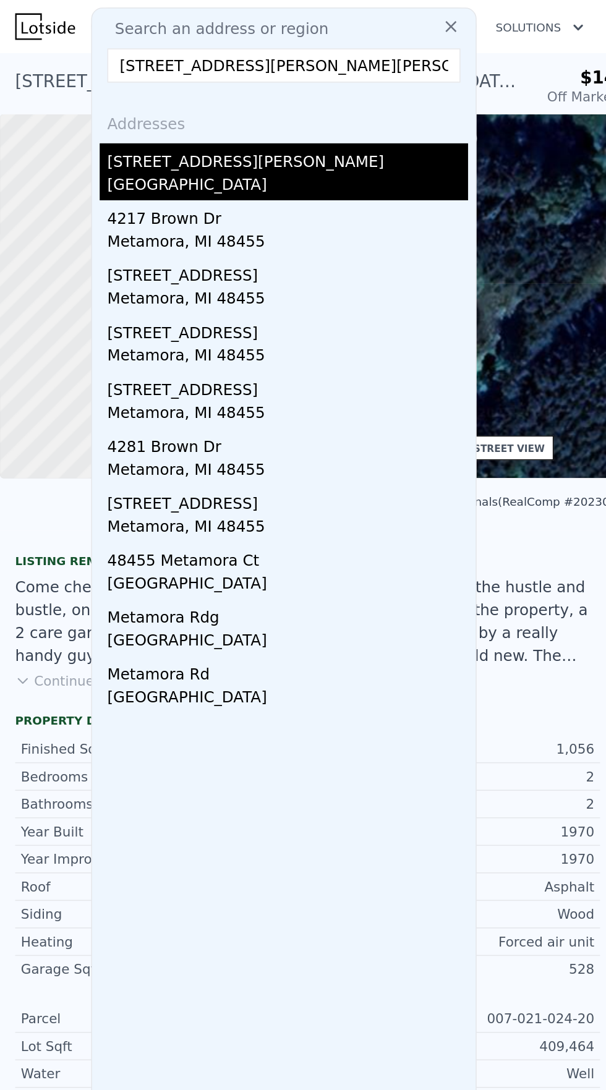
click at [122, 115] on div "[GEOGRAPHIC_DATA]" at bounding box center [187, 121] width 235 height 17
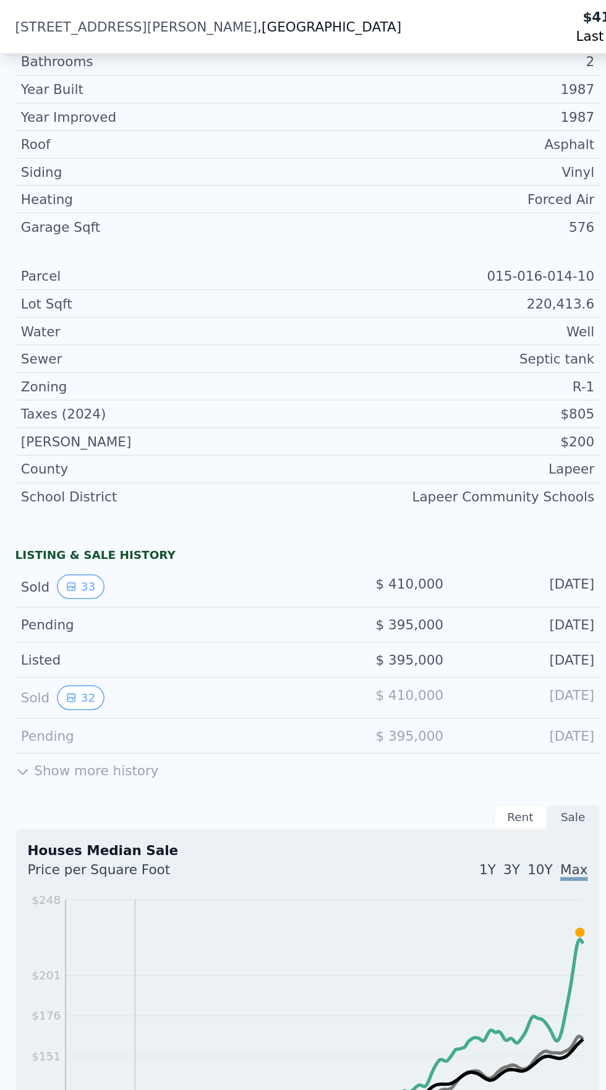
scroll to position [479, 0]
click at [44, 379] on icon "View historical data" at bounding box center [46, 381] width 7 height 7
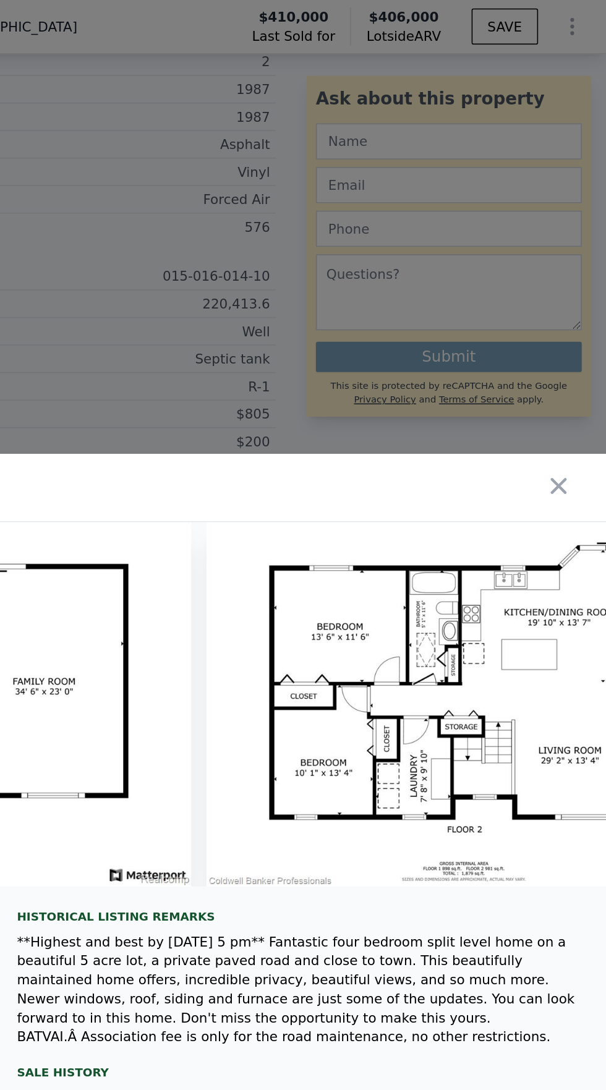
scroll to position [0, 11486]
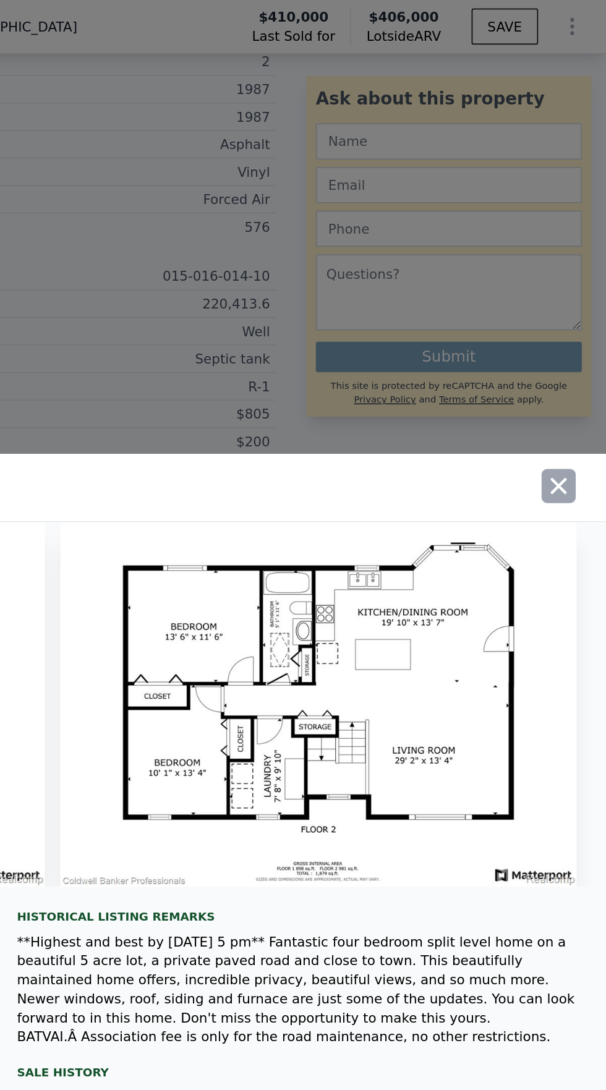
click at [575, 322] on icon "button" at bounding box center [575, 317] width 11 height 11
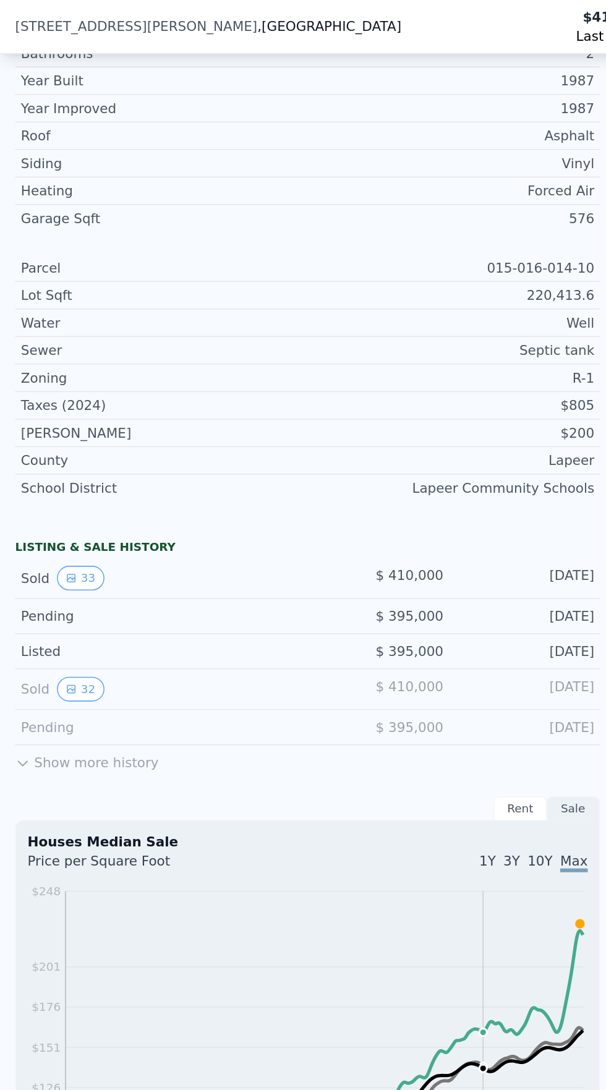
scroll to position [487, 0]
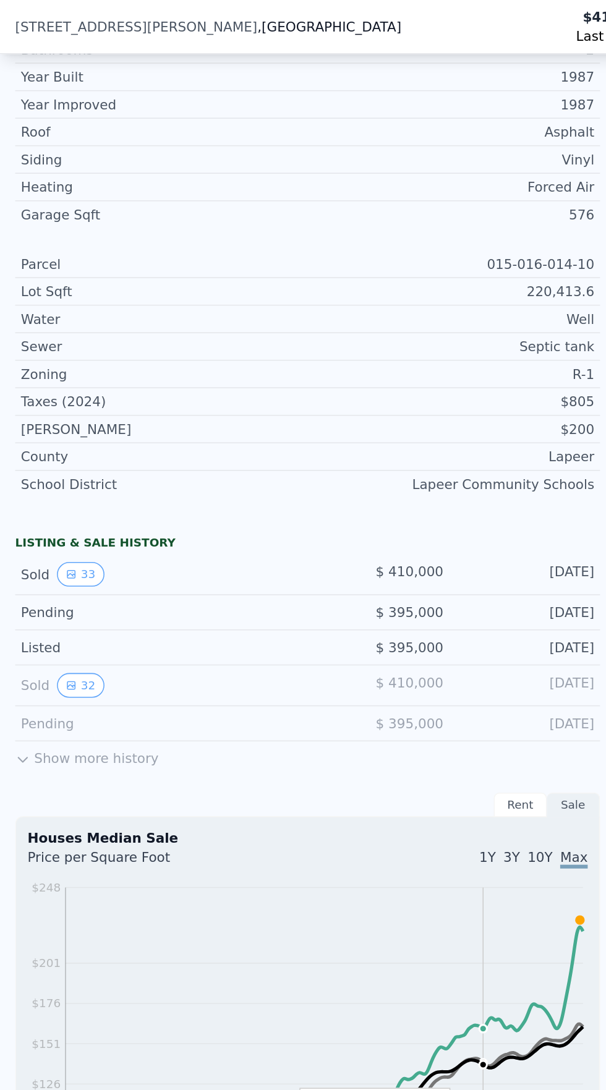
type input "3"
type input "1.5"
type input "2"
type input "1250"
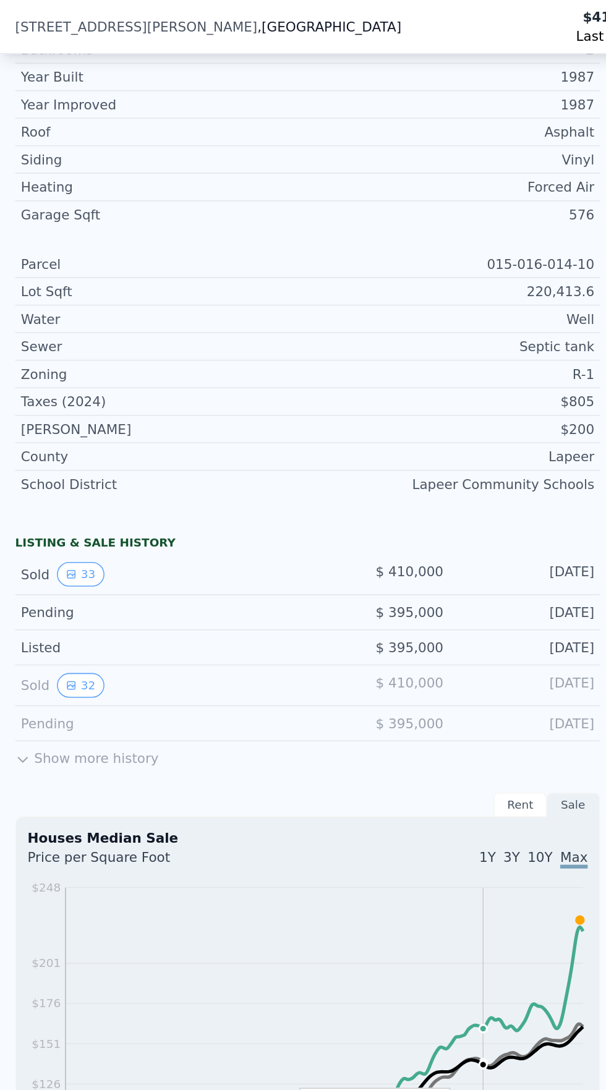
type input "1316"
type input "43560"
type input "264409.2"
type input "$ 171,000"
type input "5"
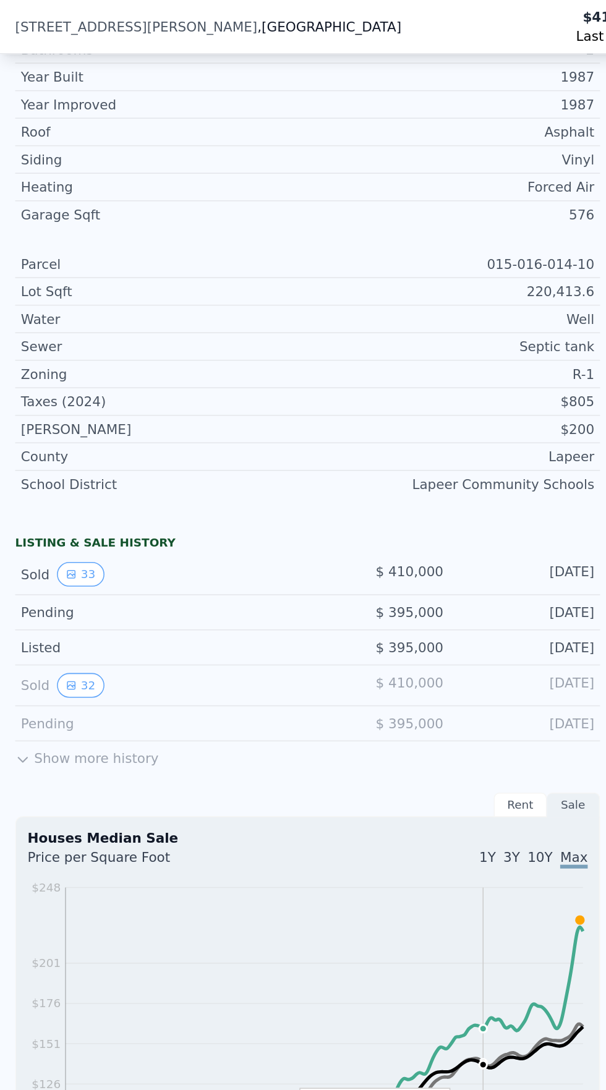
type input "$ 4,675"
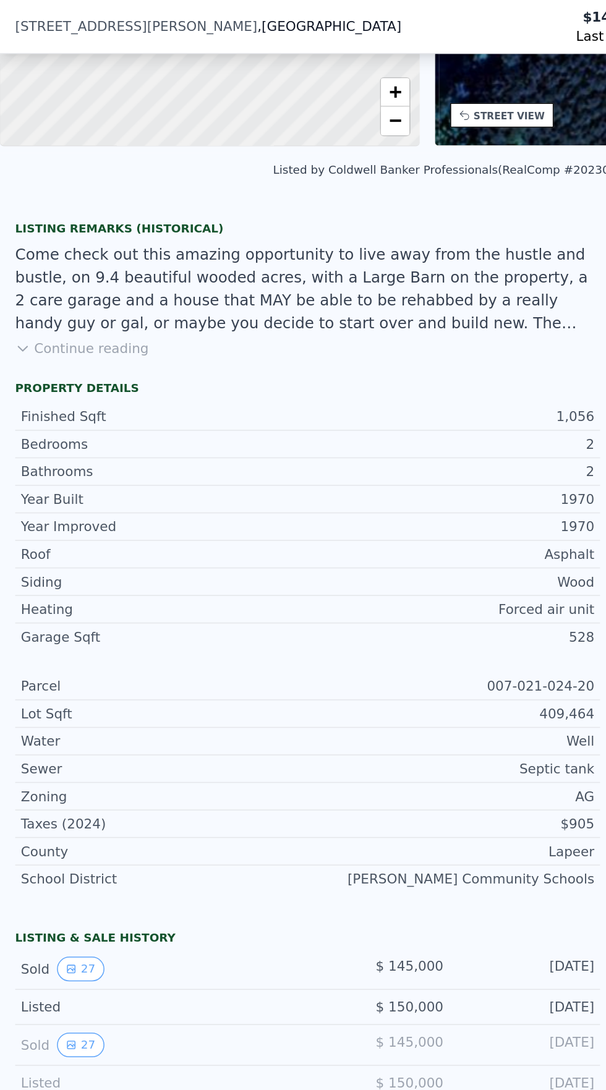
scroll to position [4, 0]
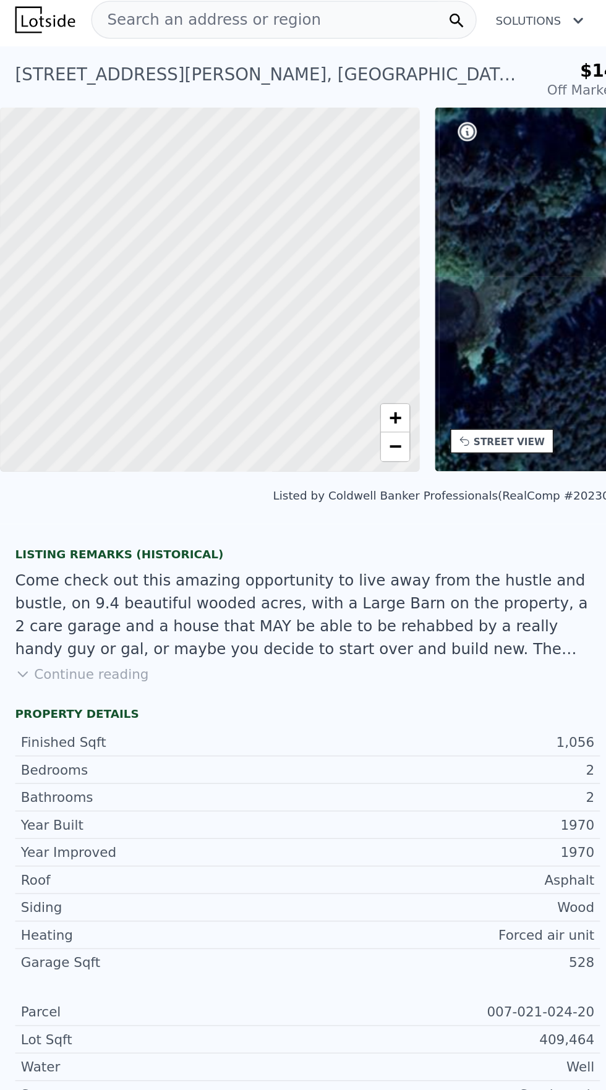
click at [204, 10] on div "Search an address or region" at bounding box center [184, 13] width 251 height 25
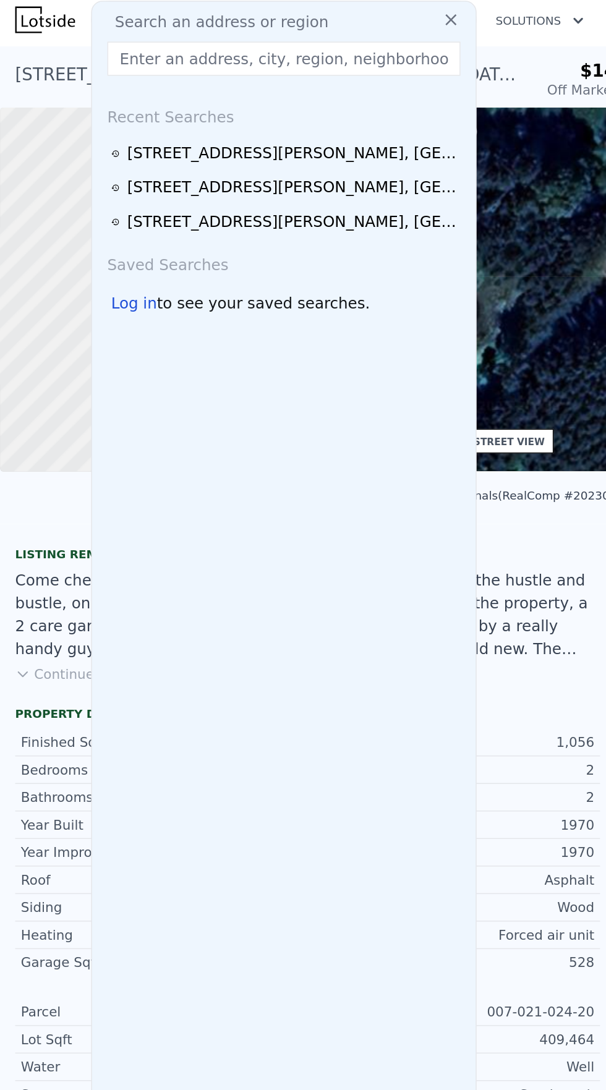
click at [300, 9] on icon at bounding box center [293, 13] width 12 height 12
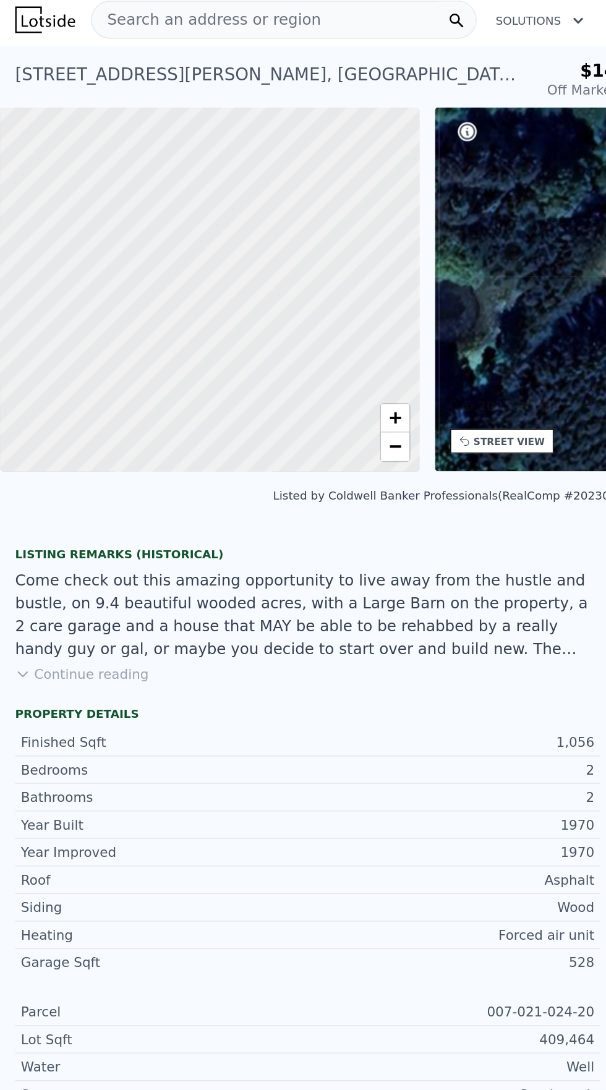
click at [146, 12] on span "Search an address or region" at bounding box center [134, 13] width 149 height 15
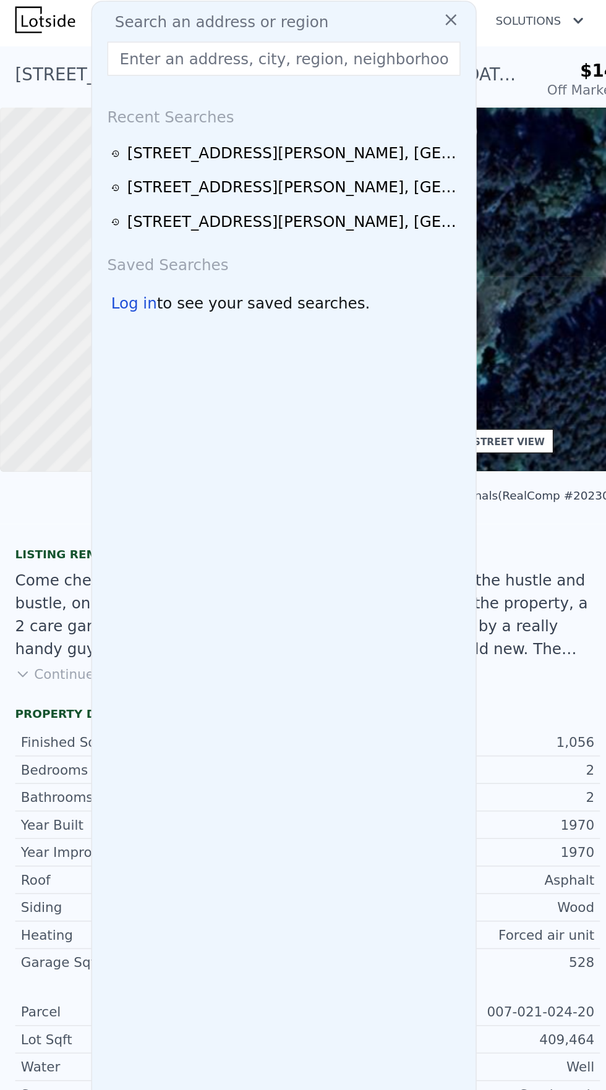
type input "[STREET_ADDRESS]"
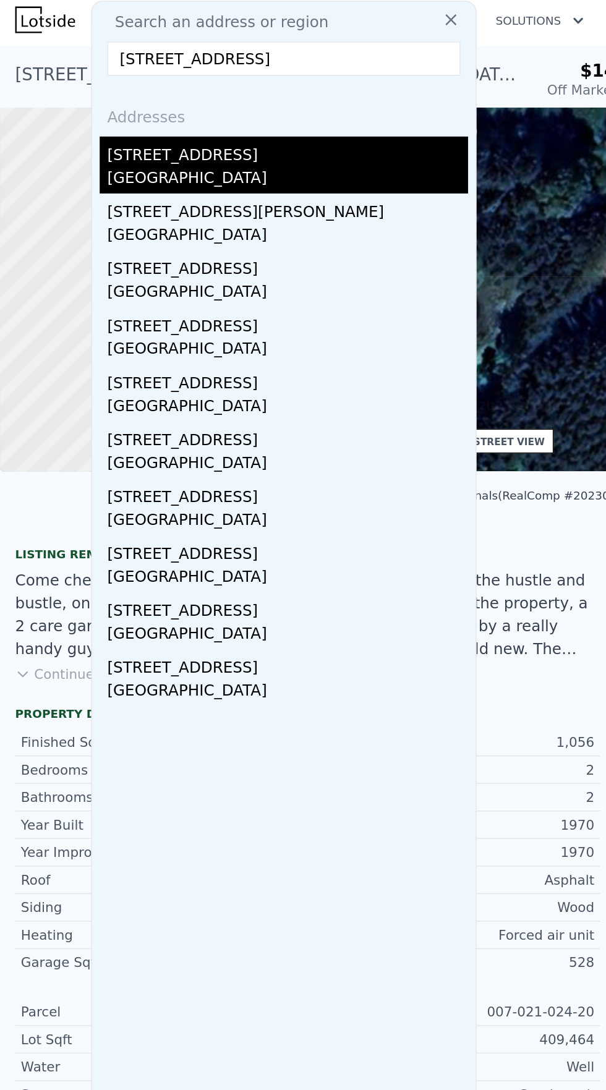
click at [133, 104] on div "[STREET_ADDRESS]" at bounding box center [187, 99] width 235 height 20
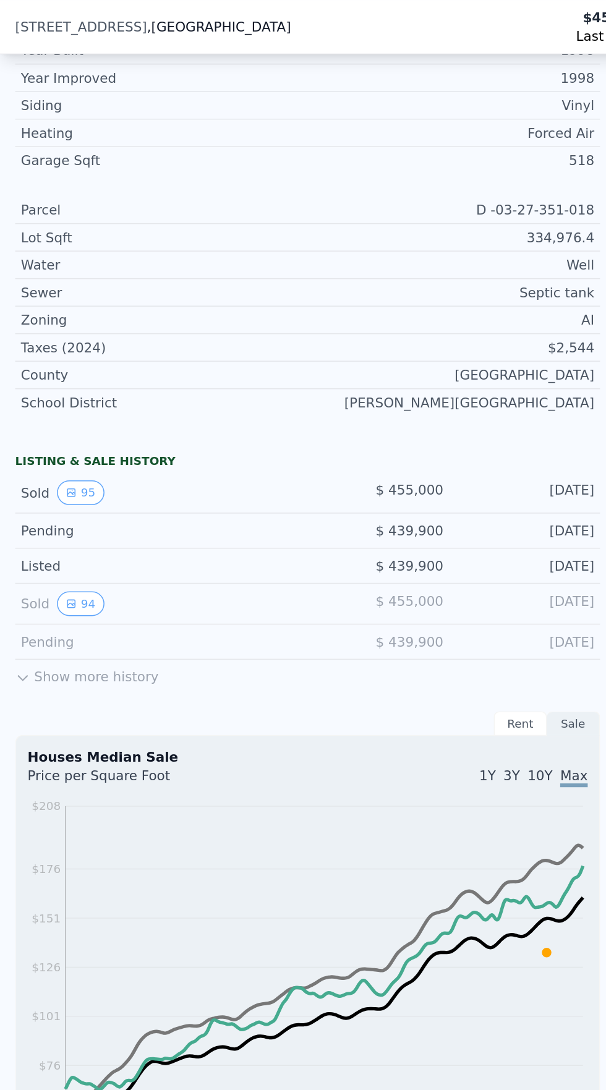
scroll to position [538, 0]
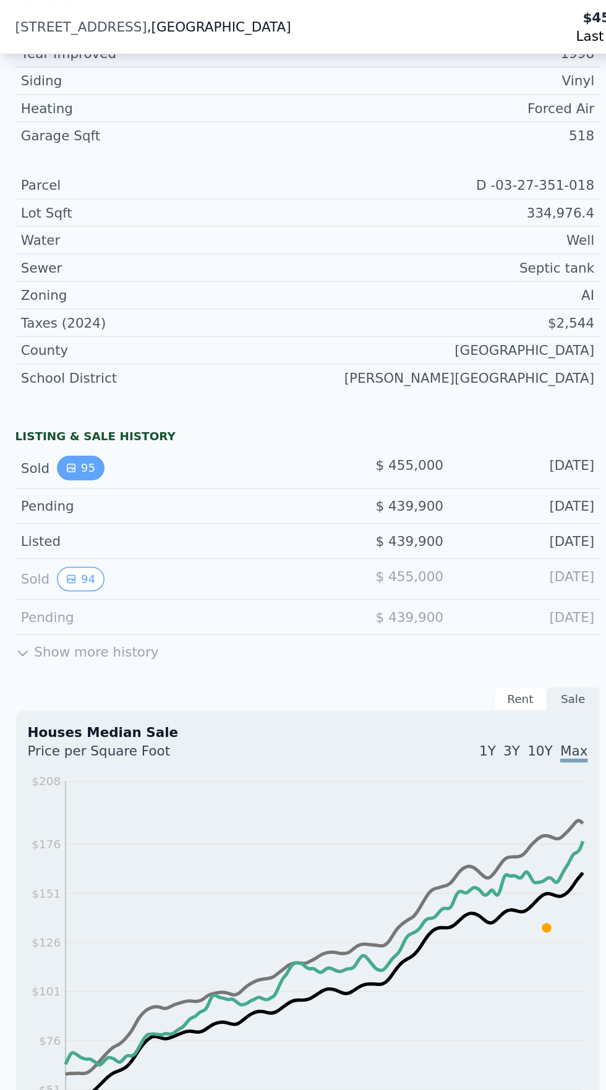
click at [46, 303] on icon "View historical data" at bounding box center [46, 304] width 7 height 7
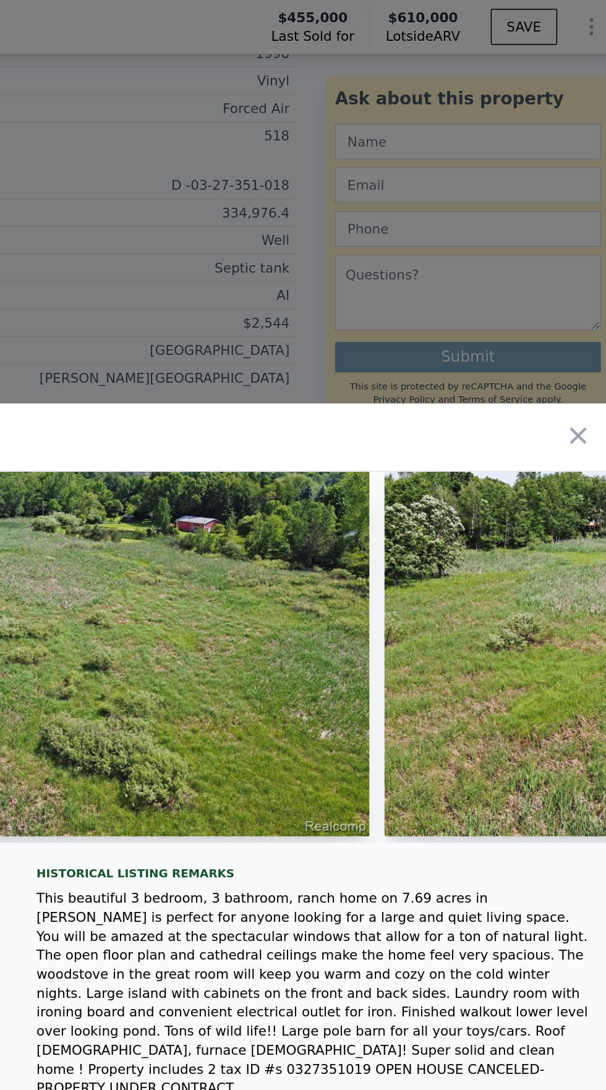
scroll to position [0, 0]
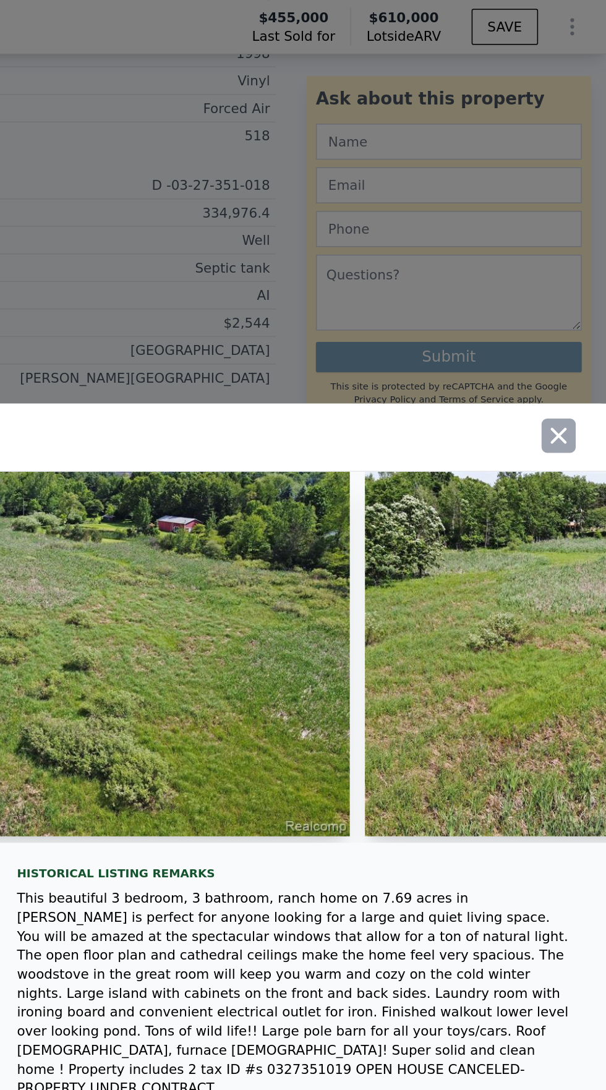
click at [576, 275] on icon "button" at bounding box center [574, 283] width 17 height 17
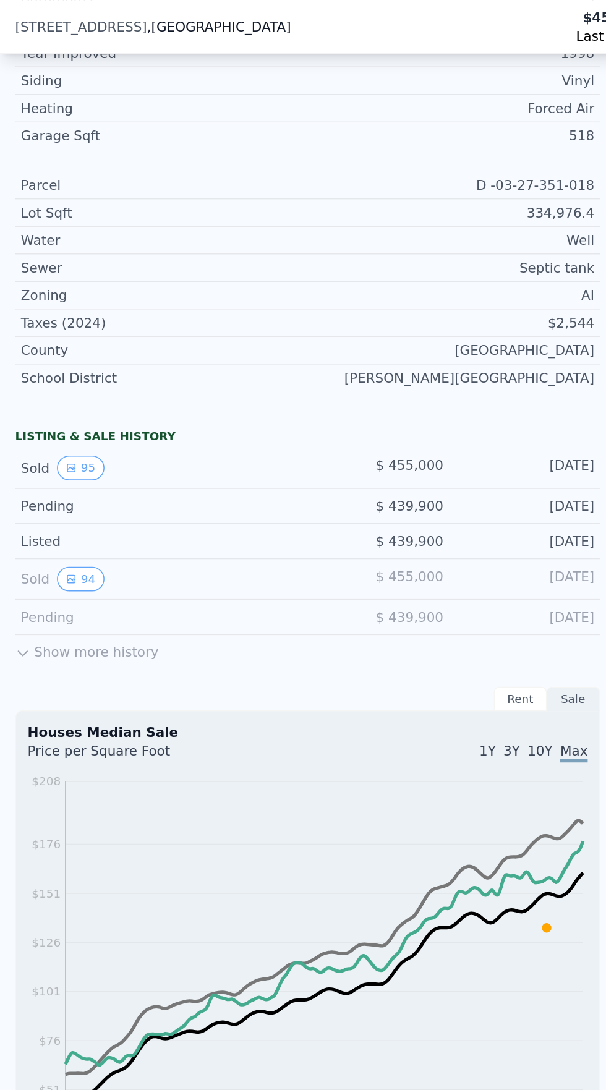
click at [60, 427] on button "Show more history" at bounding box center [56, 422] width 93 height 17
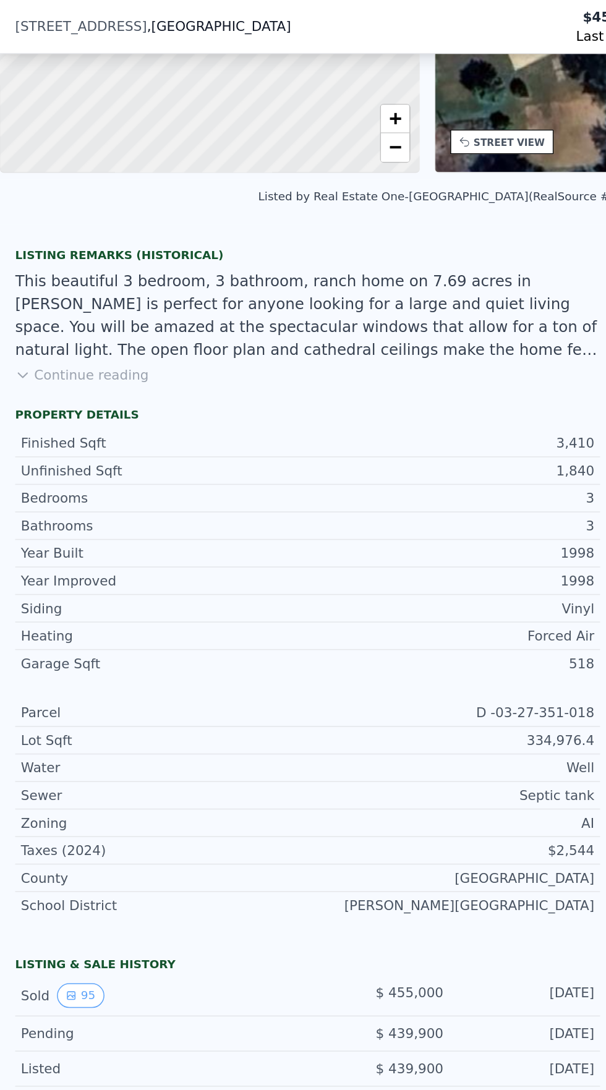
scroll to position [4, 0]
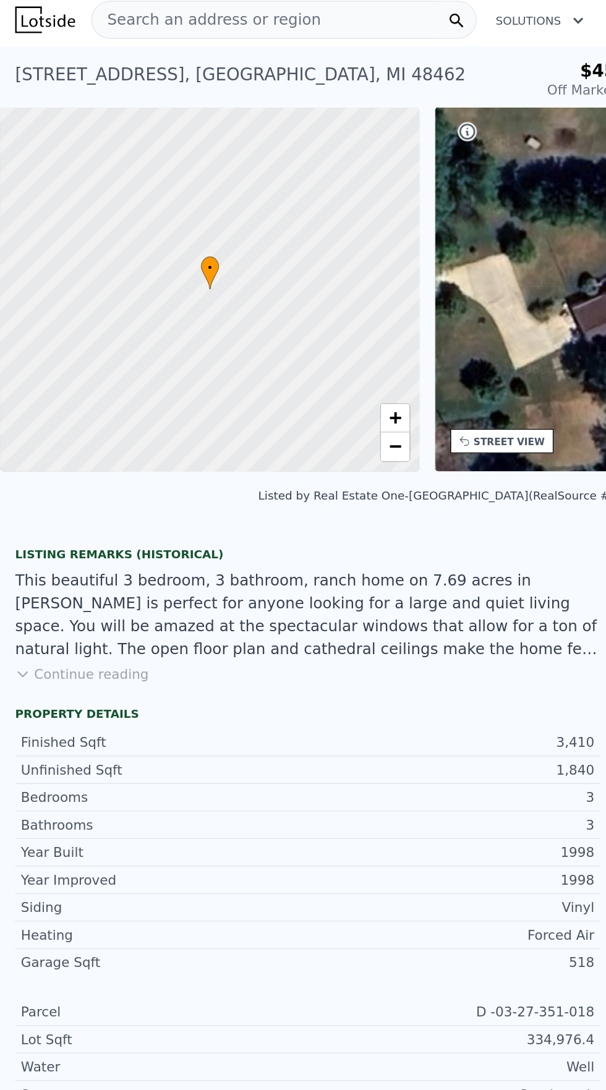
click at [190, 2] on div "Search an address or region" at bounding box center [134, 12] width 149 height 23
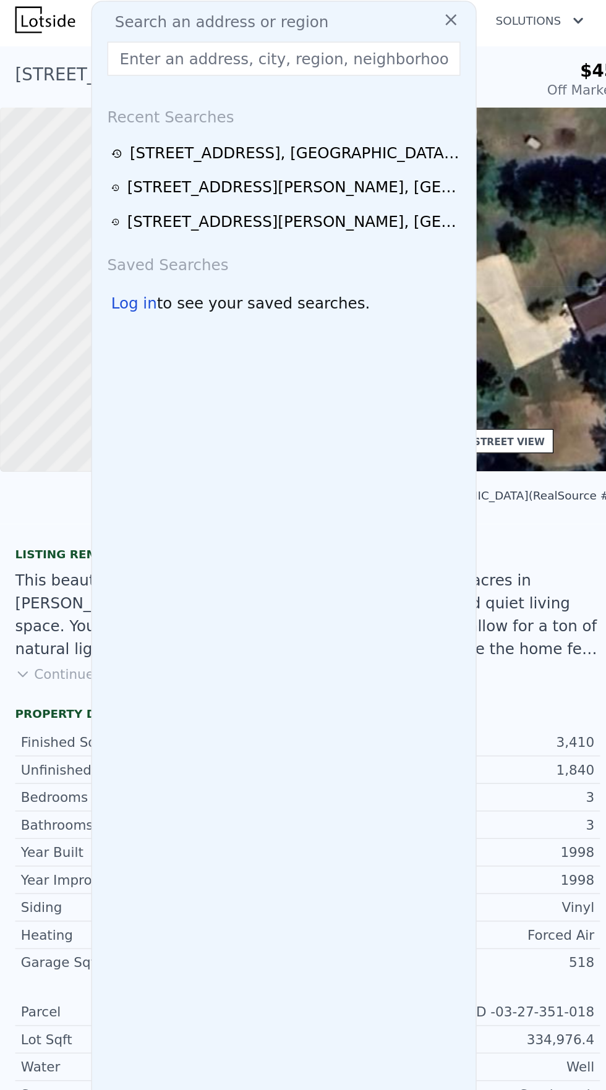
type input "[STREET_ADDRESS]"
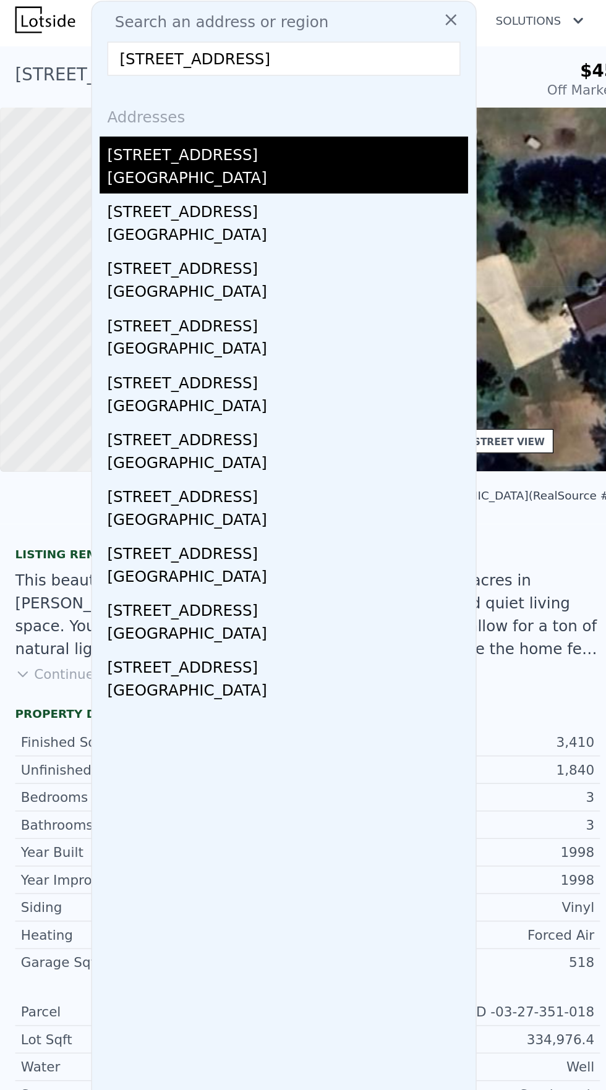
click at [105, 101] on div "[STREET_ADDRESS]" at bounding box center [187, 99] width 235 height 20
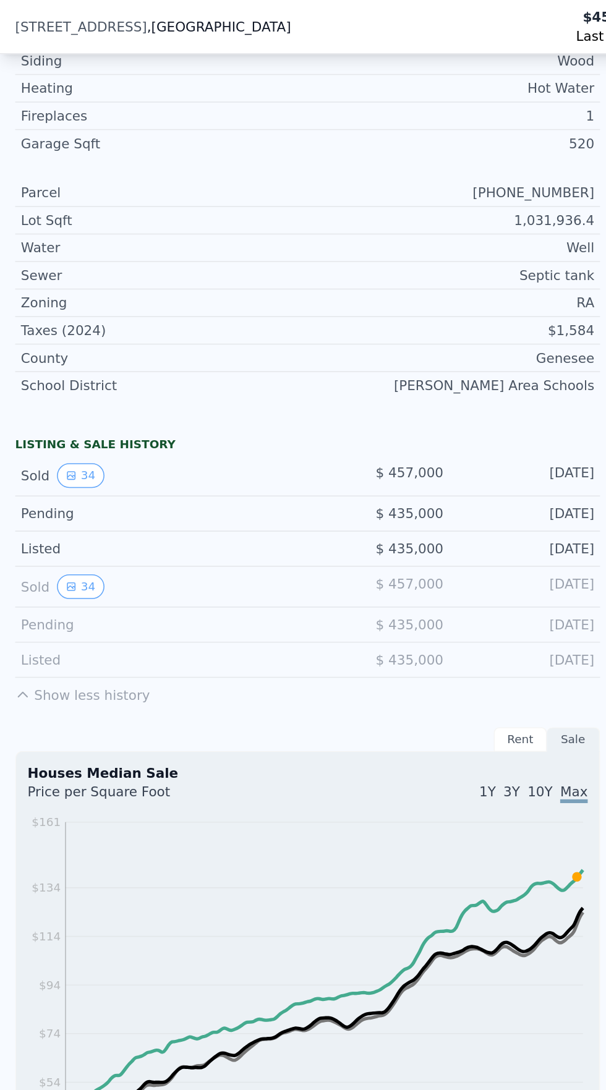
scroll to position [535, 0]
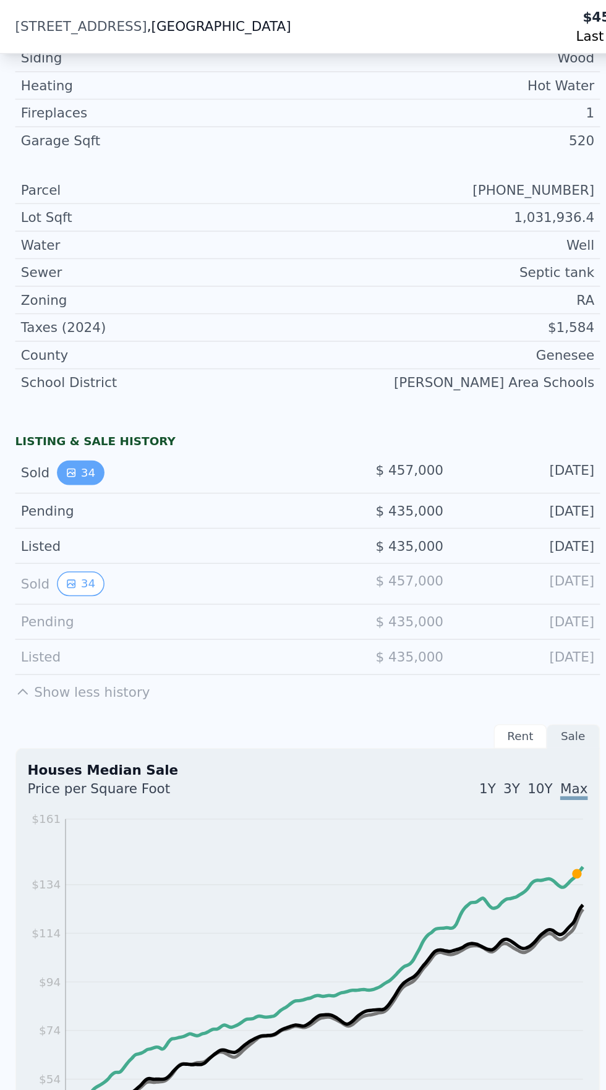
click at [56, 303] on button "34" at bounding box center [52, 308] width 30 height 16
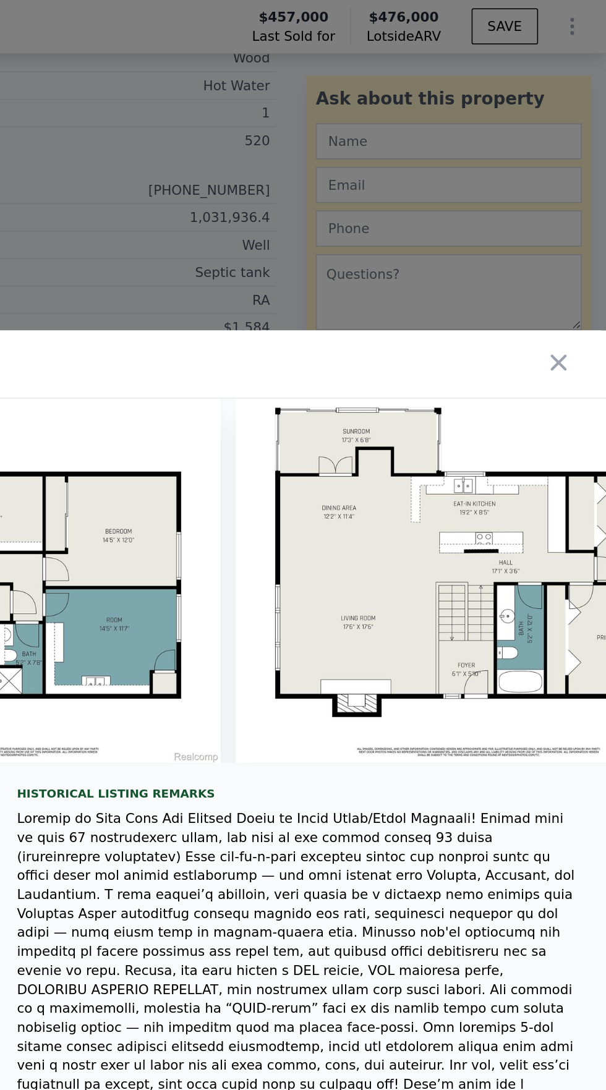
scroll to position [0, 12044]
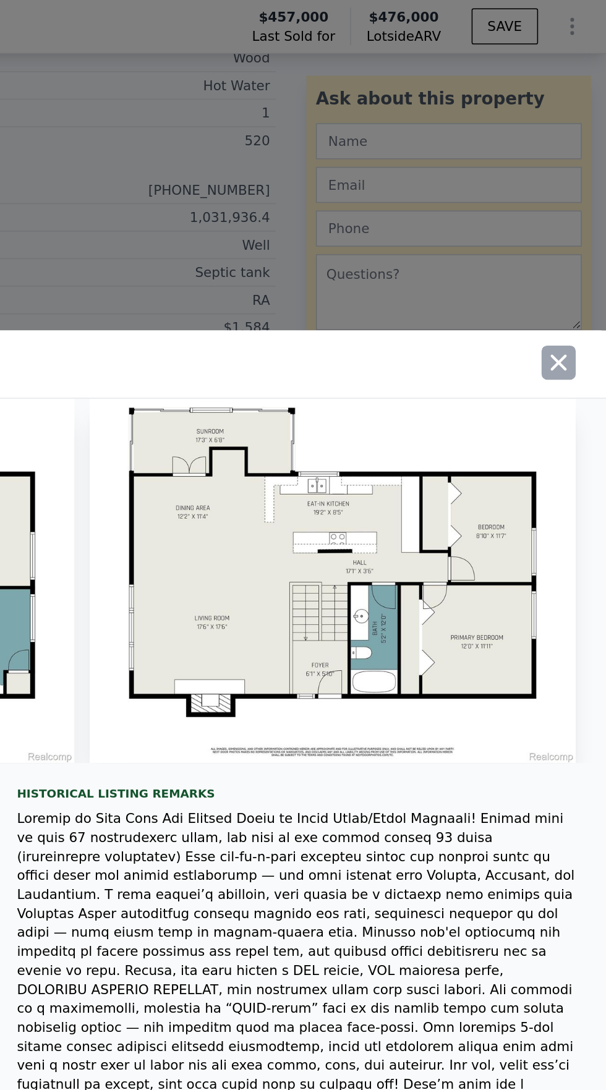
click at [575, 242] on icon "button" at bounding box center [575, 236] width 11 height 11
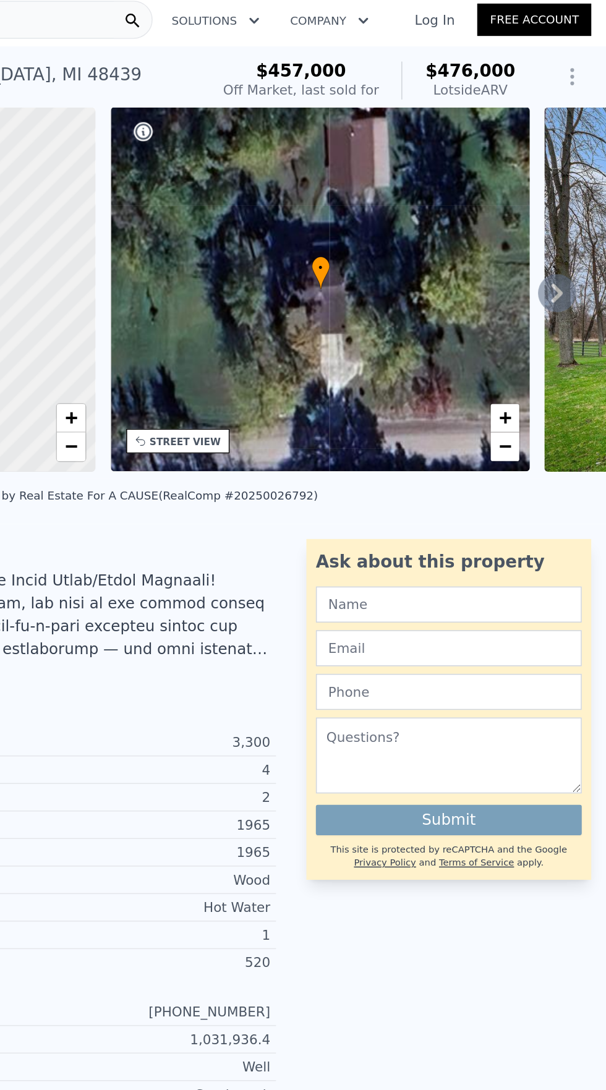
scroll to position [0, 0]
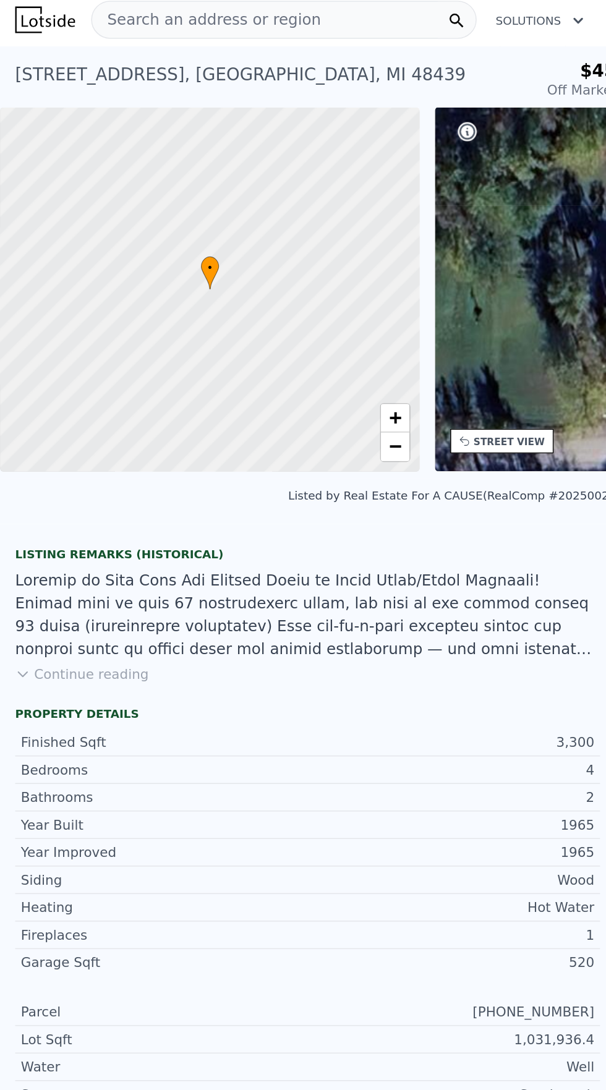
click at [161, 14] on span "Search an address or region" at bounding box center [134, 13] width 149 height 15
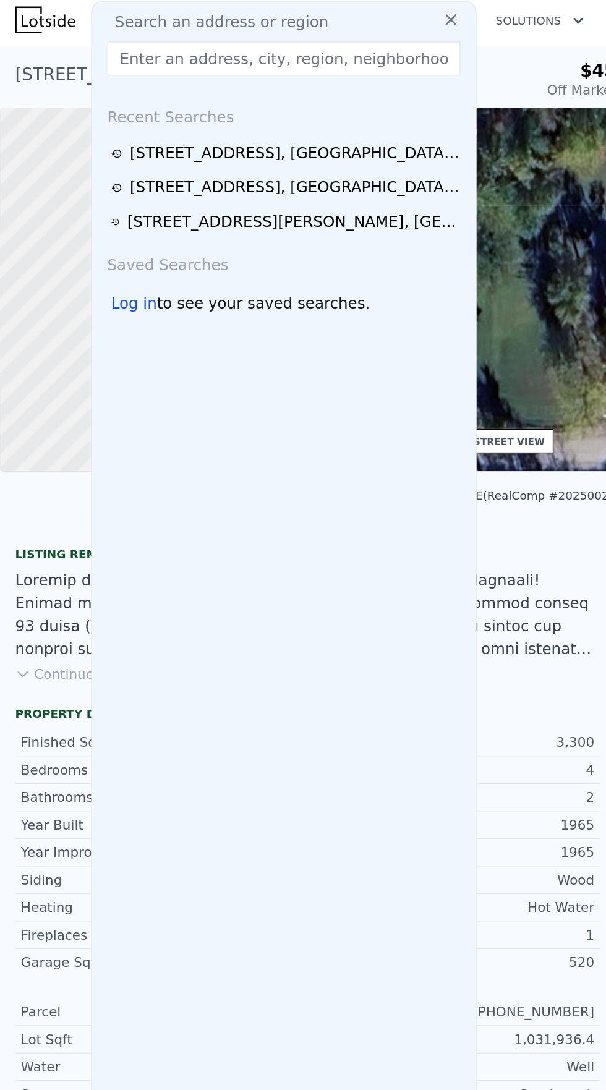
type input "[STREET_ADDRESS]"
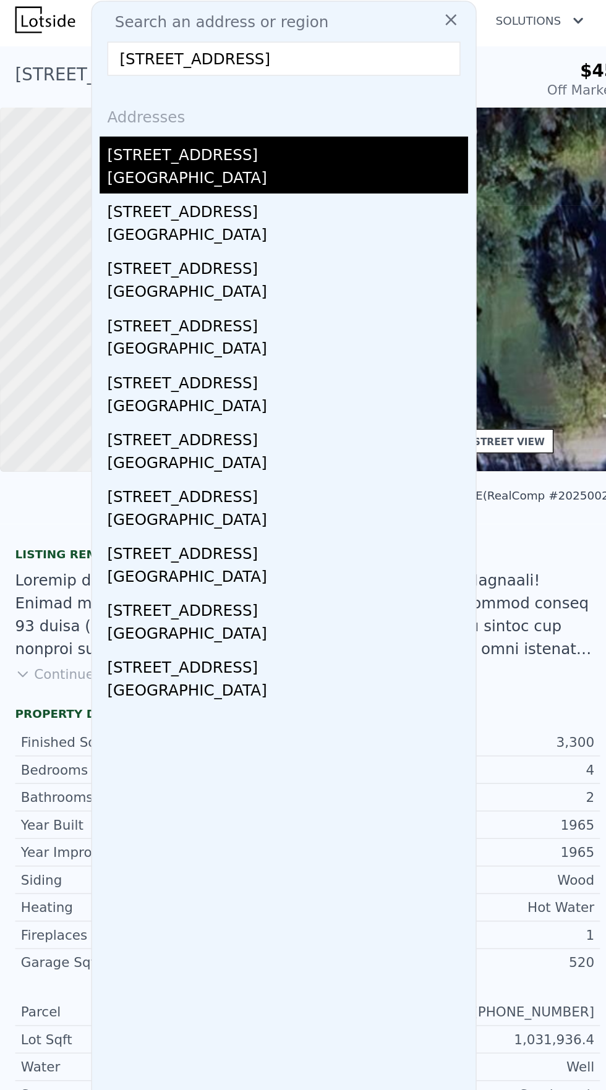
click at [121, 114] on div "[GEOGRAPHIC_DATA]" at bounding box center [187, 117] width 235 height 17
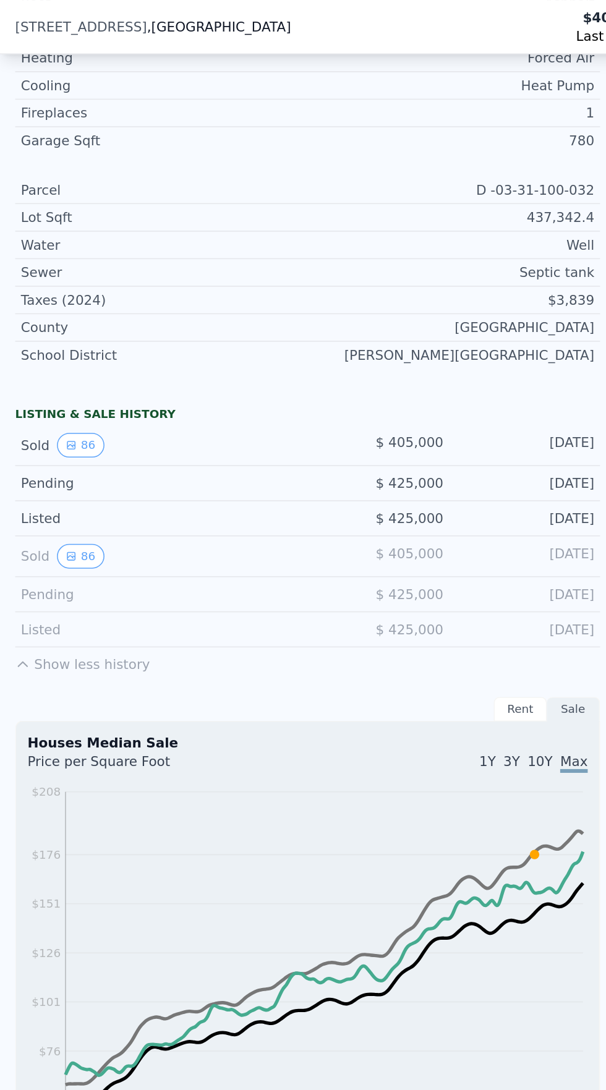
scroll to position [587, 0]
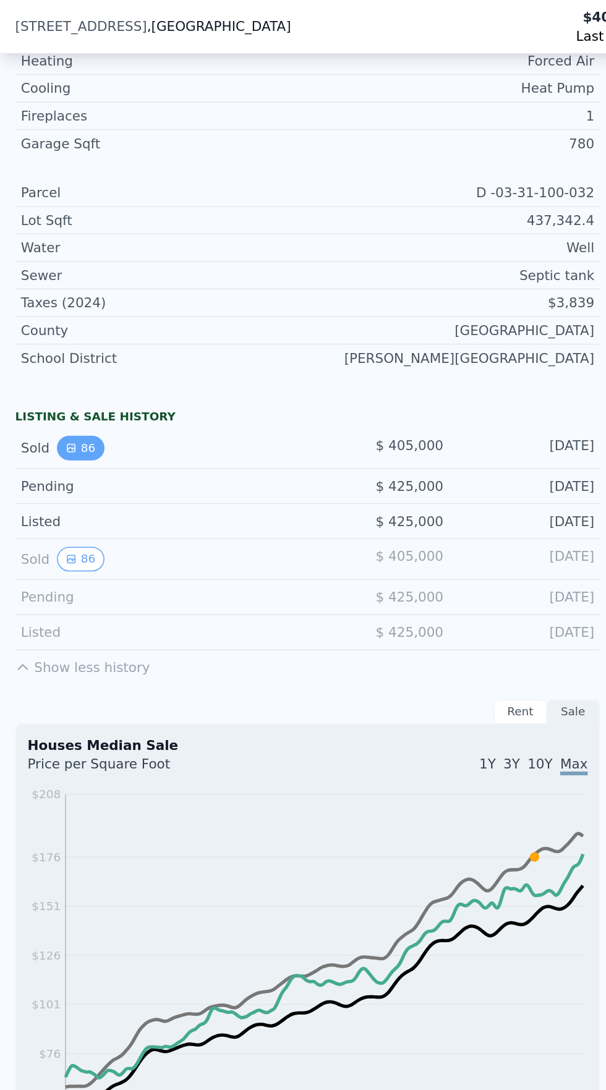
click at [47, 295] on button "86" at bounding box center [52, 292] width 30 height 16
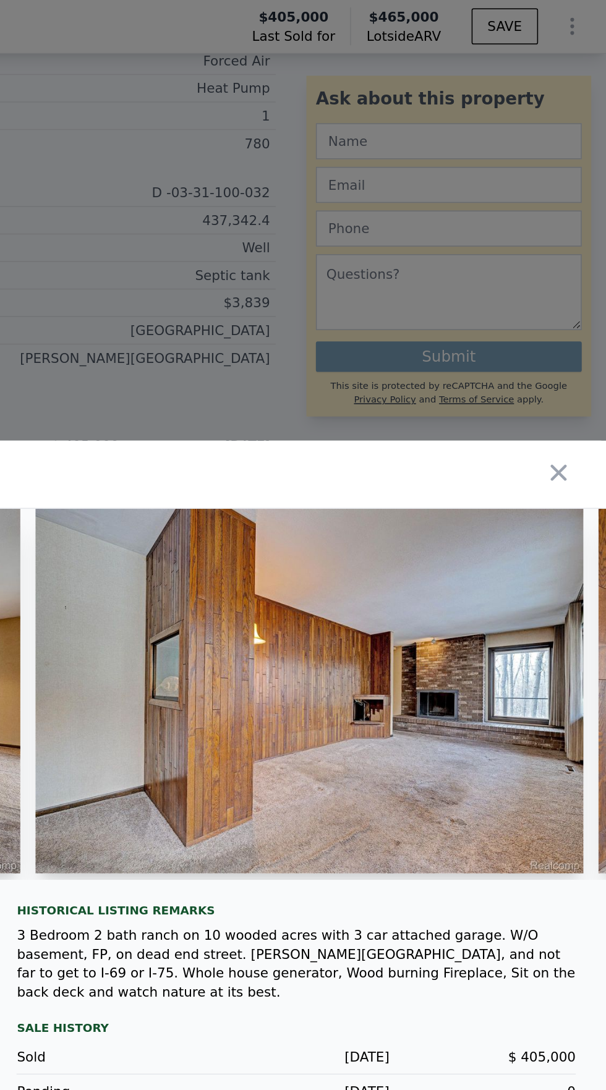
scroll to position [0, 9552]
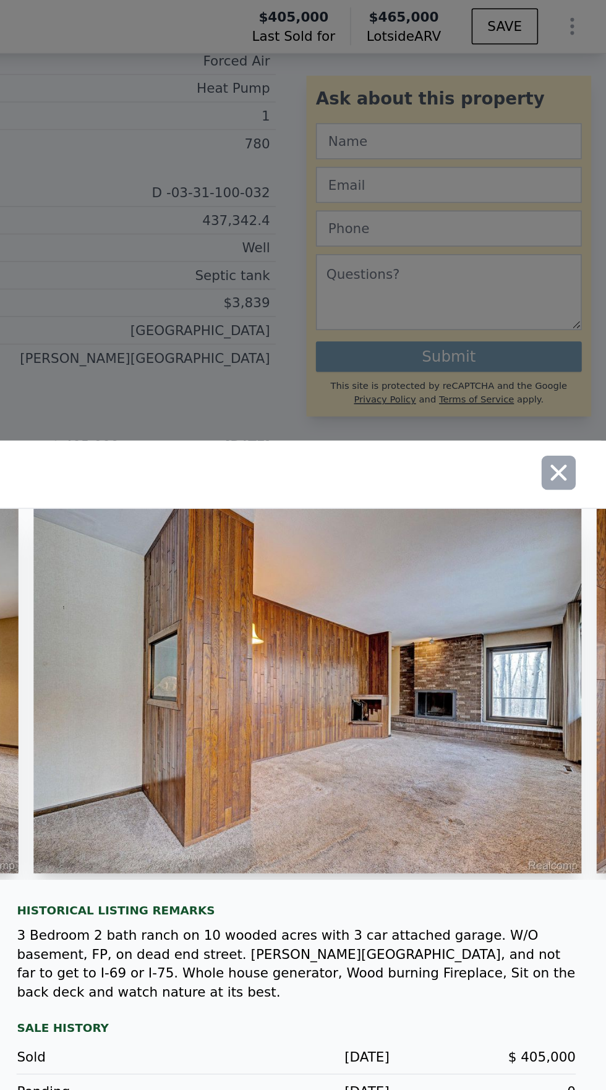
click at [572, 316] on icon "button" at bounding box center [574, 307] width 17 height 17
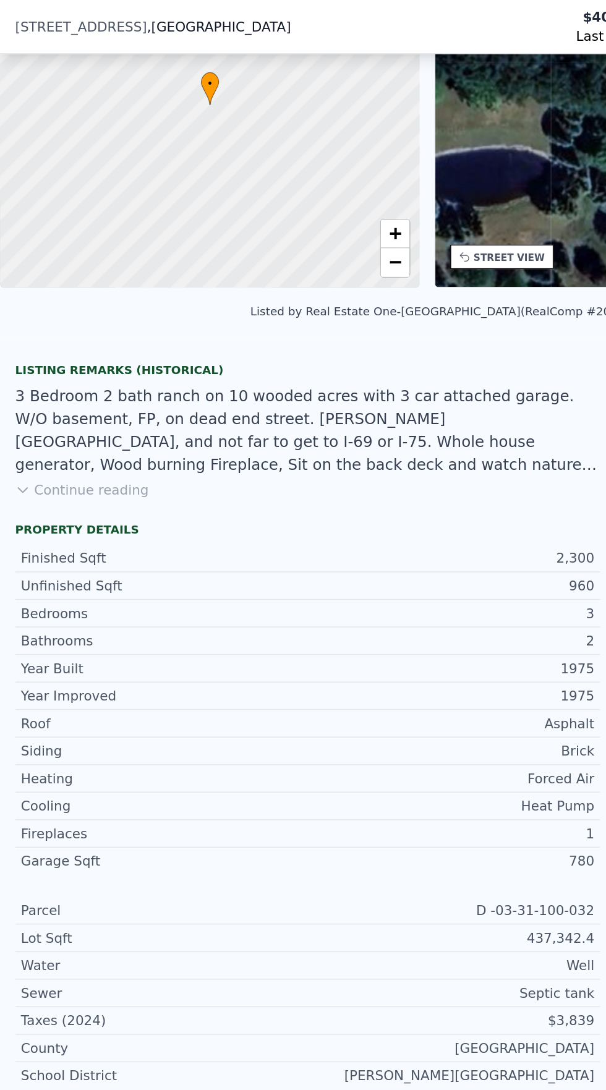
scroll to position [4, 0]
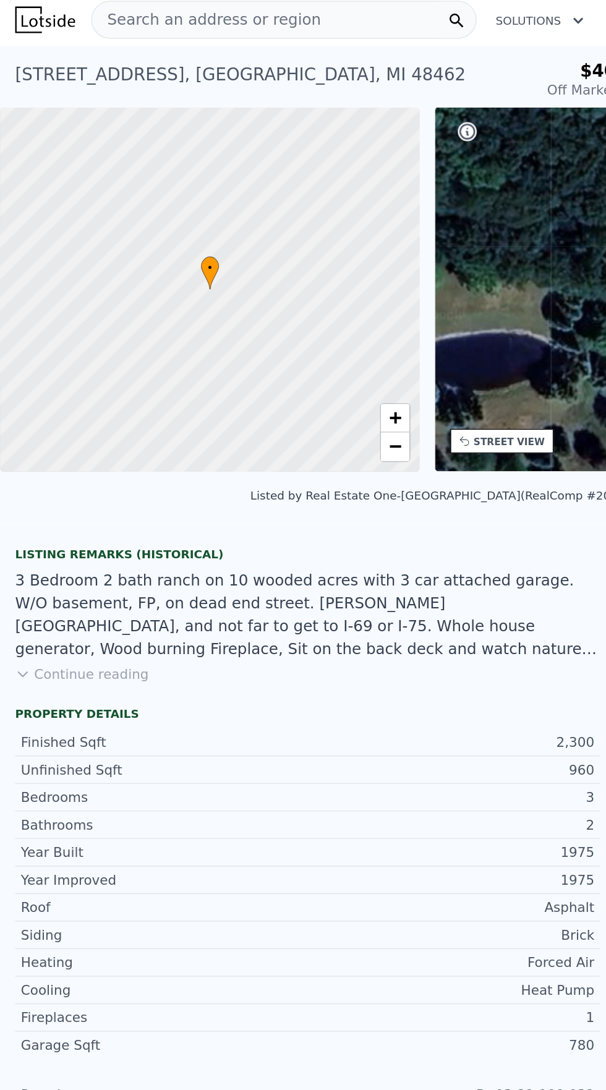
click at [160, 12] on span "Search an address or region" at bounding box center [134, 13] width 149 height 15
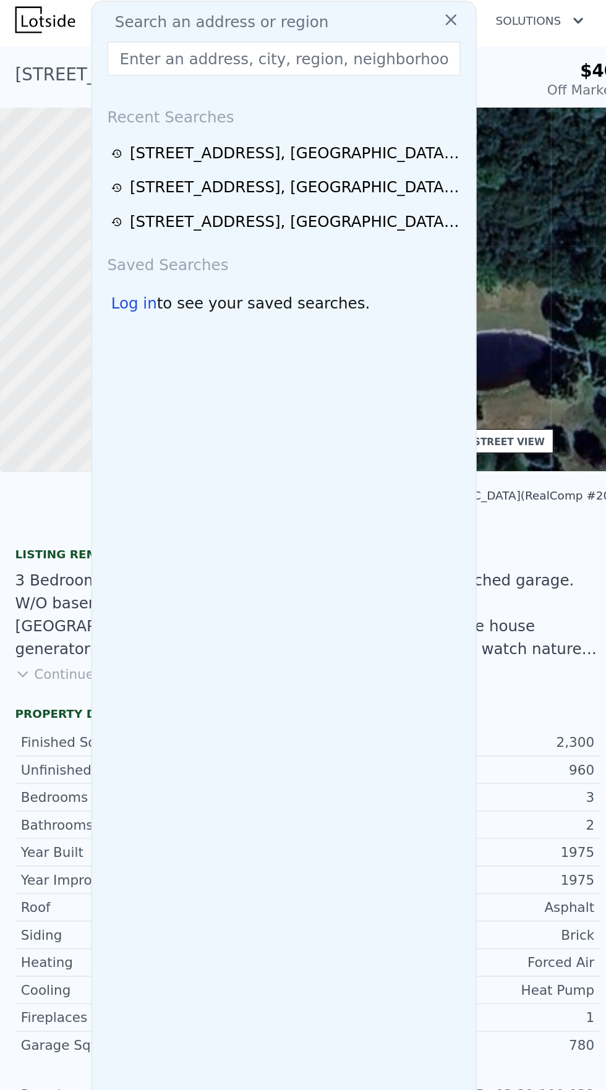
type input "[STREET_ADDRESS]"
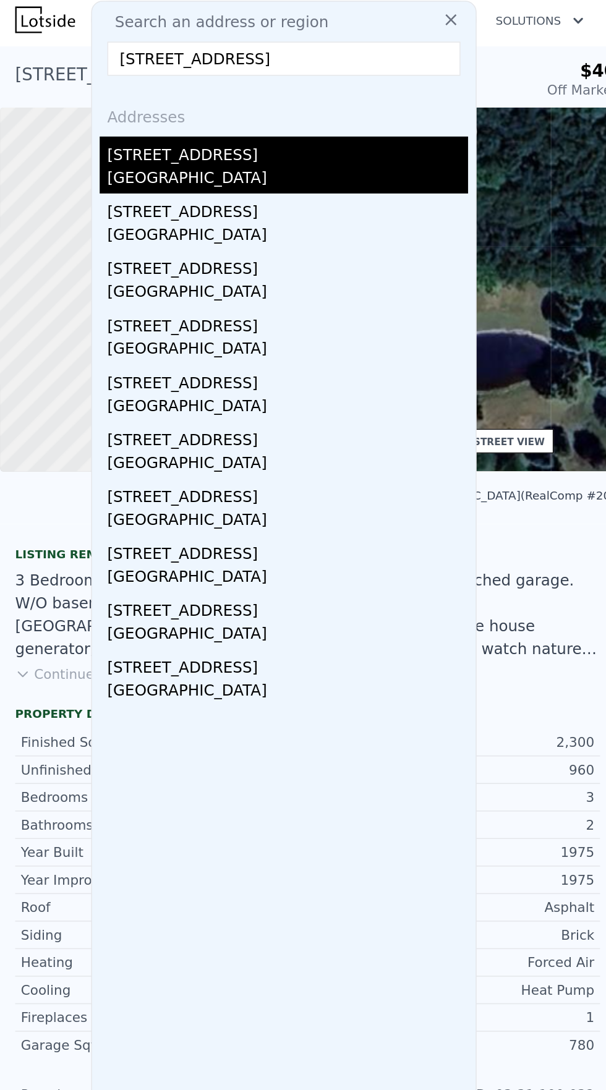
click at [131, 108] on div "[STREET_ADDRESS]" at bounding box center [187, 99] width 235 height 20
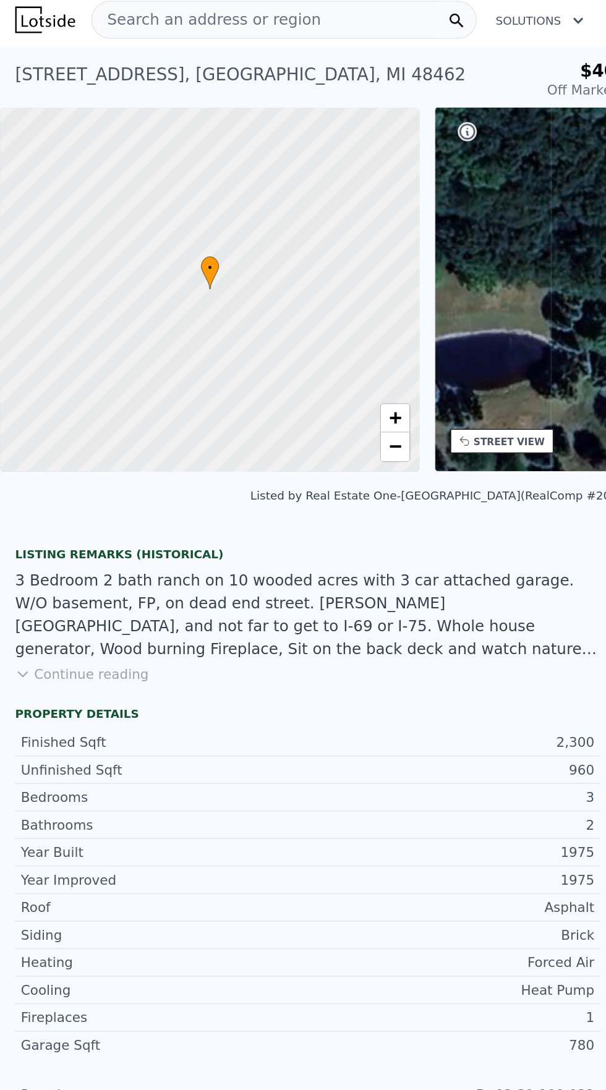
type input "3"
type input "4"
type input "3"
type input "2896"
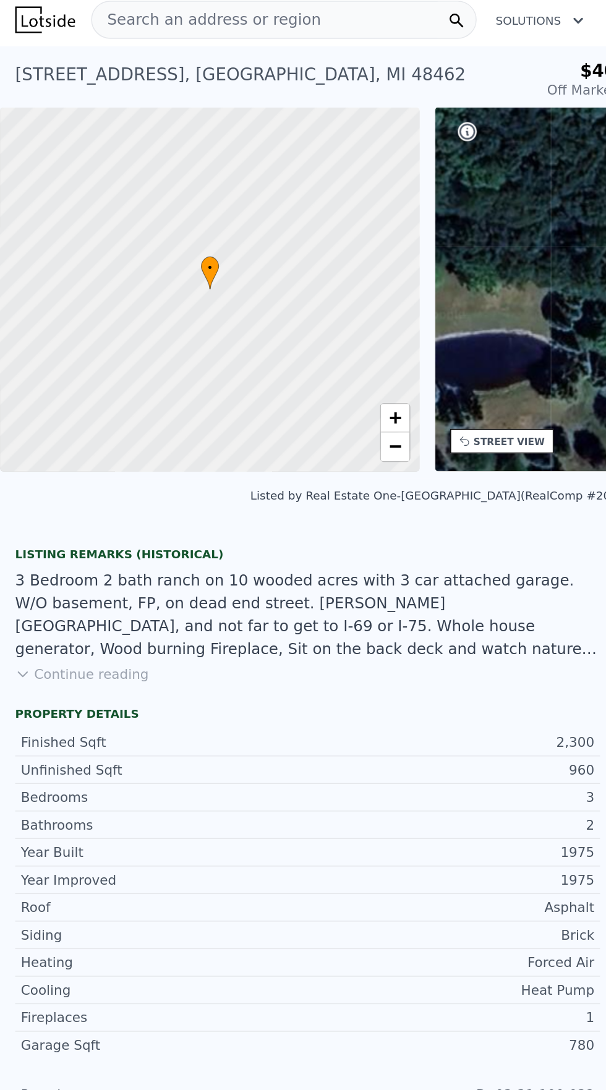
type input "4500"
type input "108900"
type input "884703.6"
type input "$ 557,000"
type input "-$ 68,248"
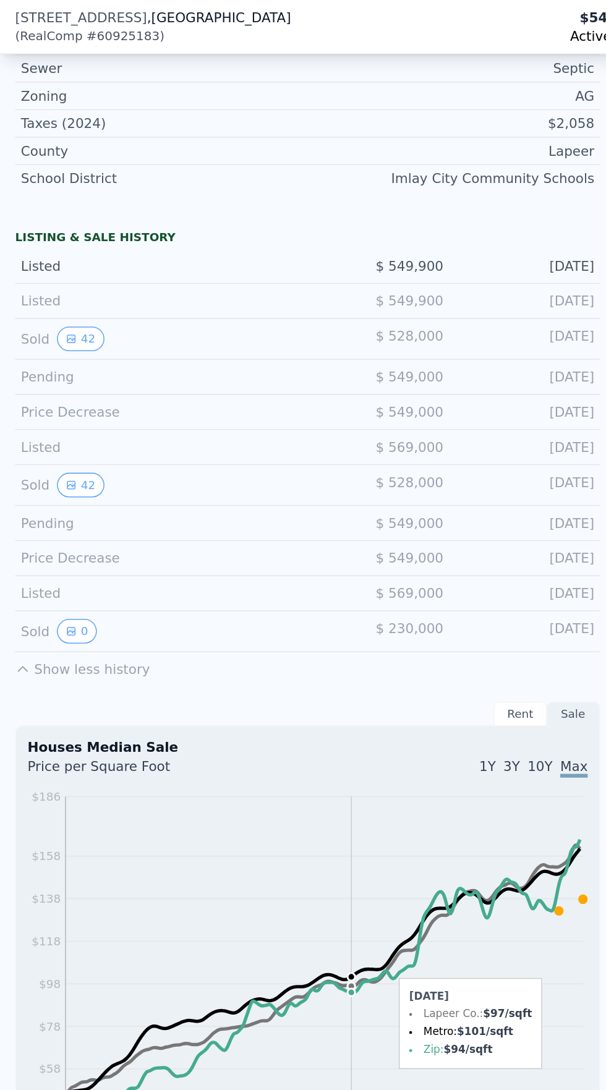
scroll to position [681, 0]
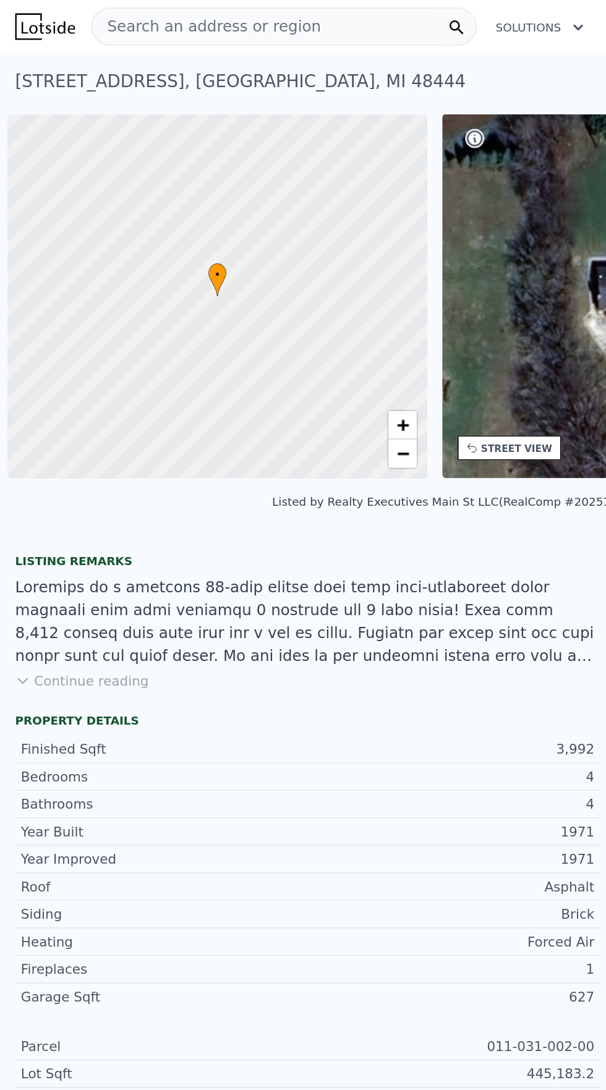
scroll to position [0, 5]
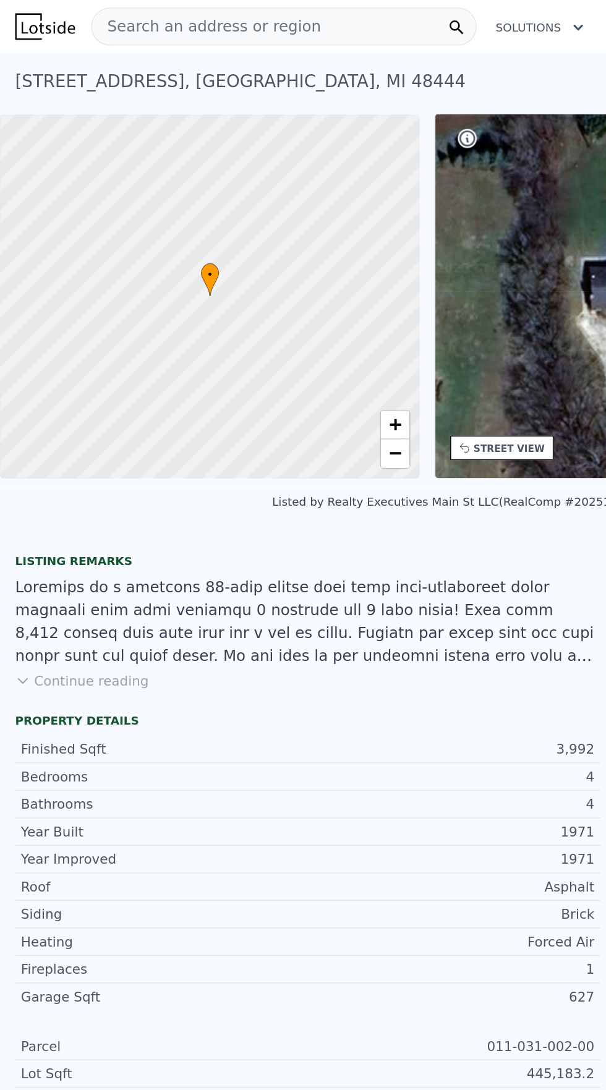
click at [185, 22] on span "Search an address or region" at bounding box center [134, 17] width 149 height 15
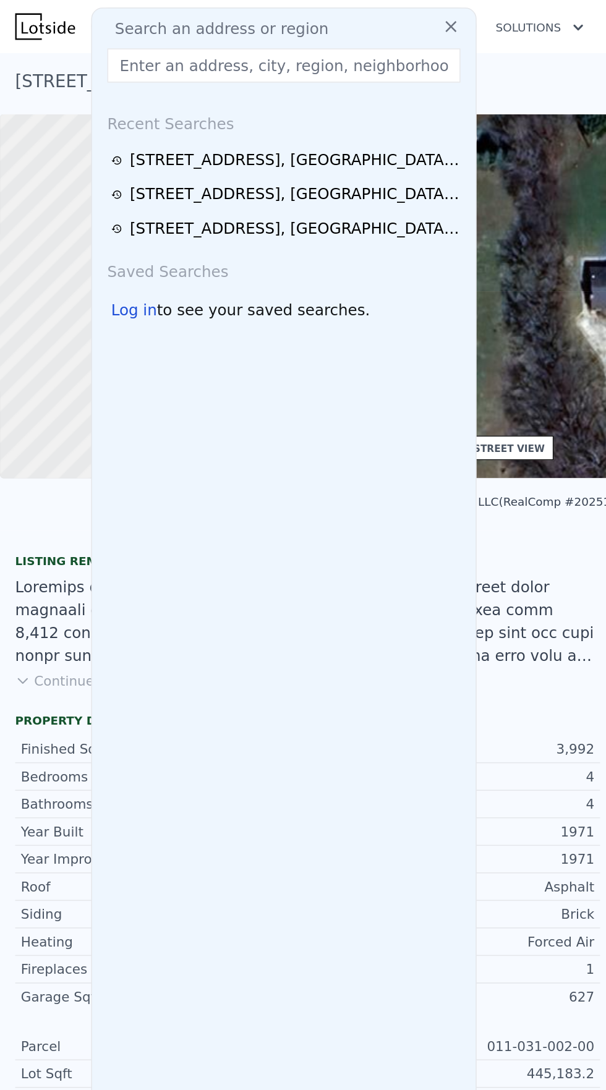
type input "2666 E Oakwood Rd, Oxford, MI 48370"
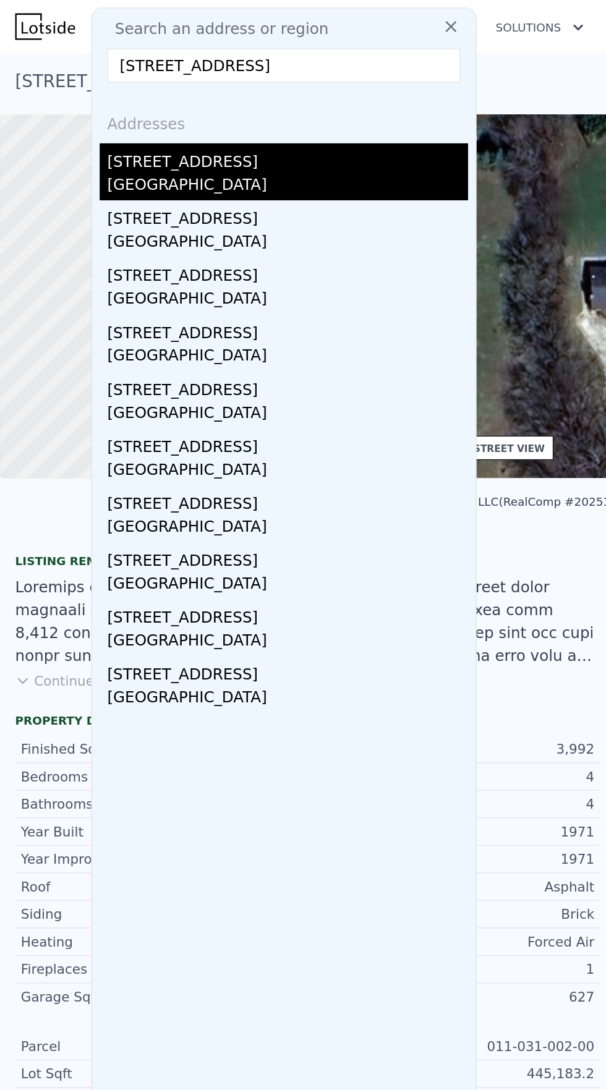
click at [117, 106] on div "2666 E Oakwood Rd" at bounding box center [187, 103] width 235 height 20
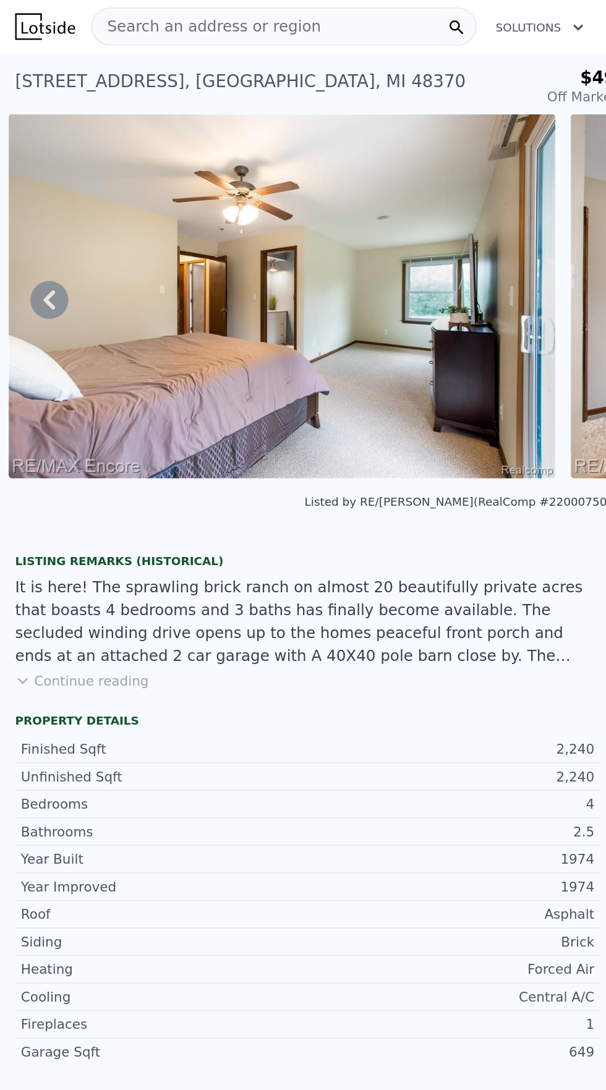
click at [56, 441] on button "Continue reading" at bounding box center [53, 443] width 87 height 12
